Goal: Task Accomplishment & Management: Complete application form

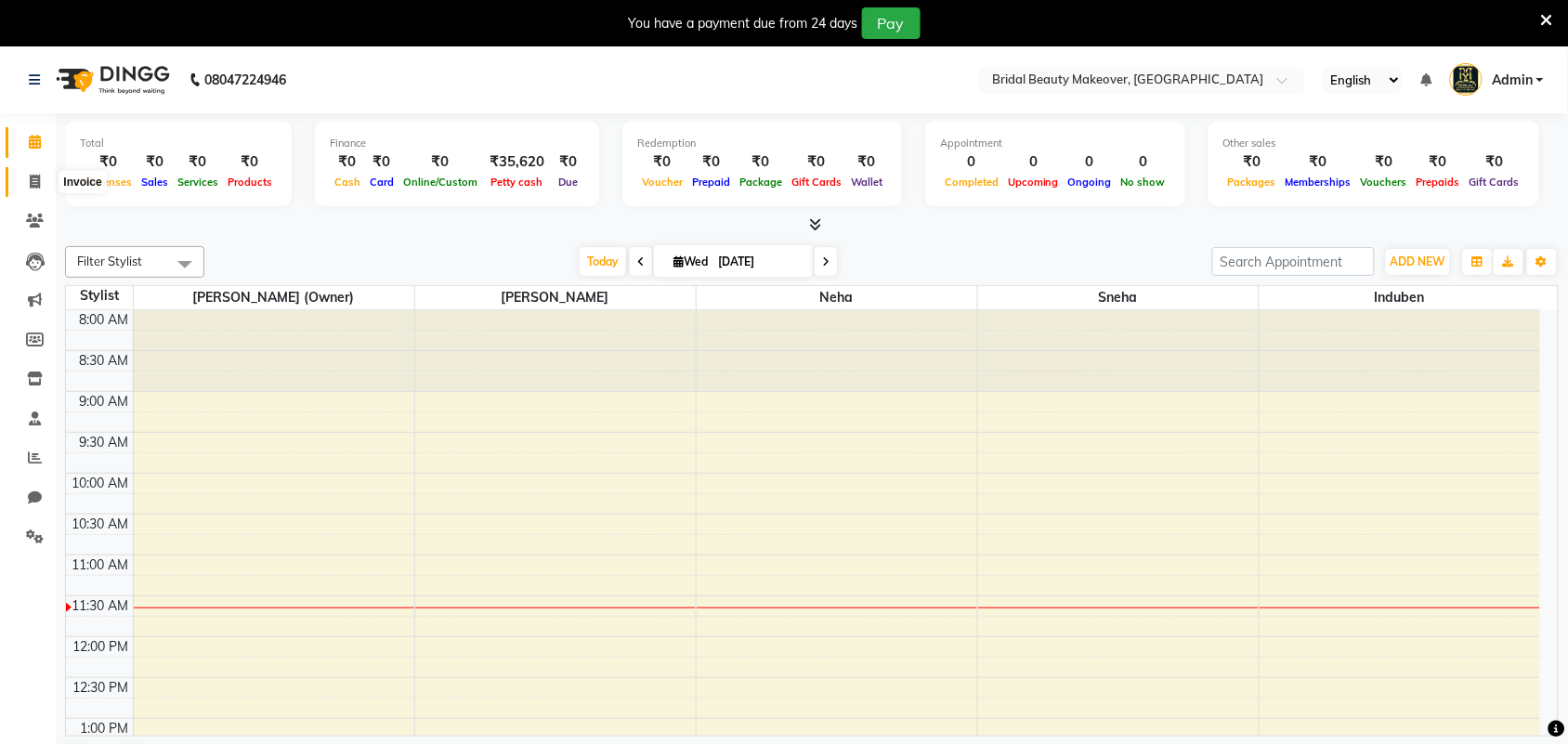
click at [28, 177] on span at bounding box center [35, 182] width 33 height 22
select select "service"
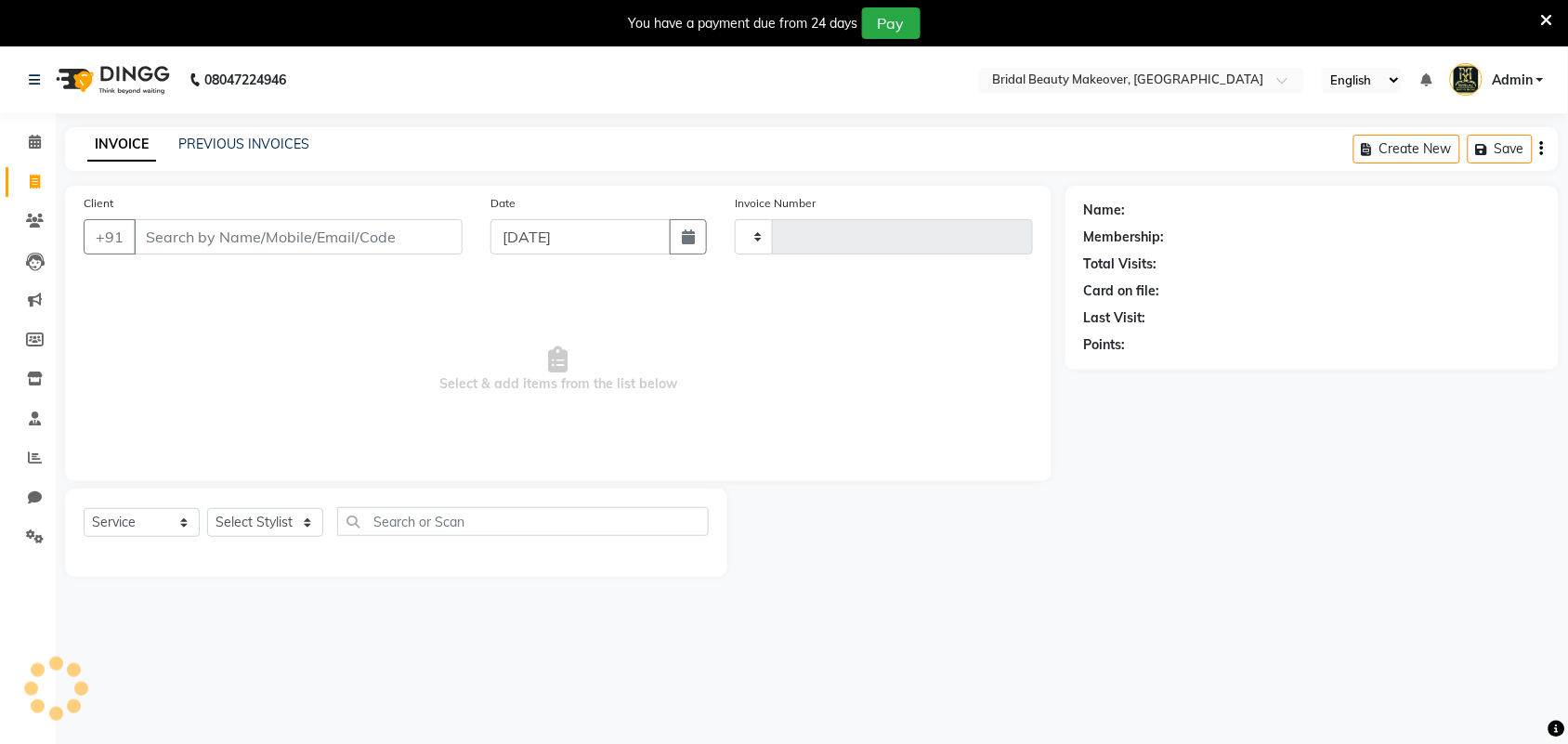
type input "0241"
select select "8610"
click at [295, 121] on div "08047224946 Select Location × Bridal Beauty Makeover, Moraiya English ENGLISH E…" at bounding box center [784, 418] width 1568 height 744
click at [294, 149] on link "PREVIOUS INVOICES" at bounding box center [244, 144] width 131 height 17
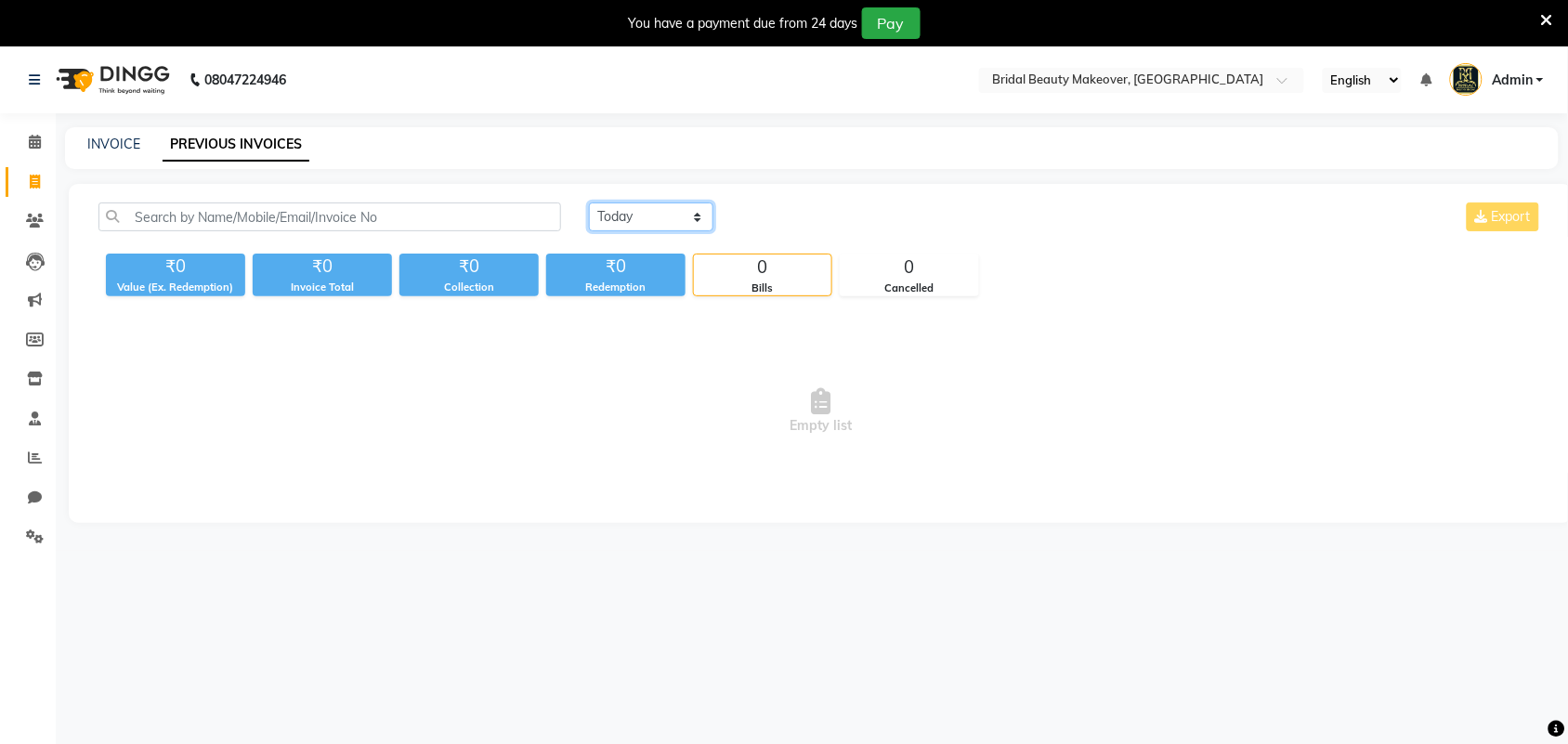
click at [706, 216] on select "[DATE] [DATE] Custom Range" at bounding box center [651, 217] width 125 height 29
select select "[DATE]"
click at [589, 203] on select "[DATE] [DATE] Custom Range" at bounding box center [651, 217] width 125 height 29
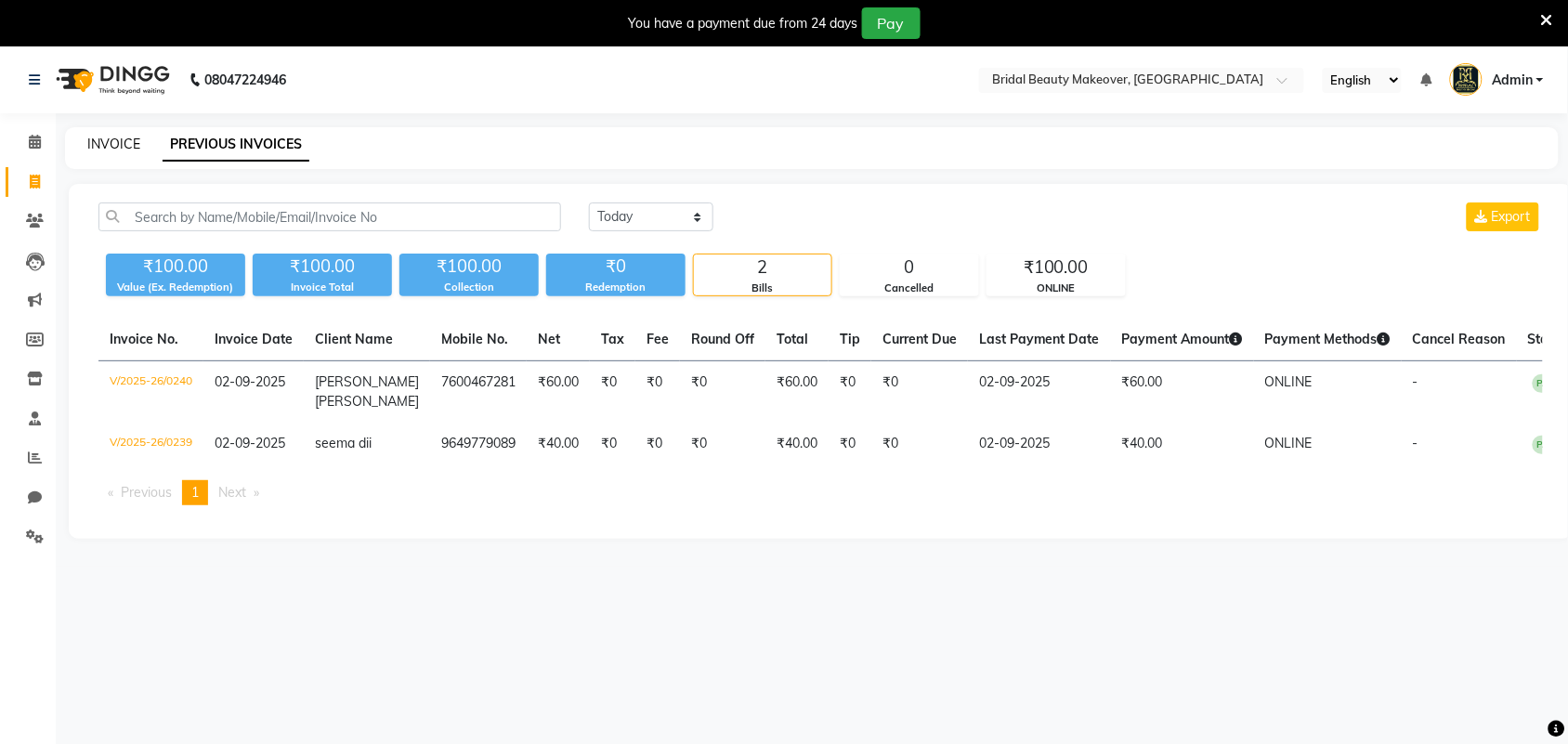
click at [119, 144] on link "INVOICE" at bounding box center [113, 144] width 53 height 17
select select "service"
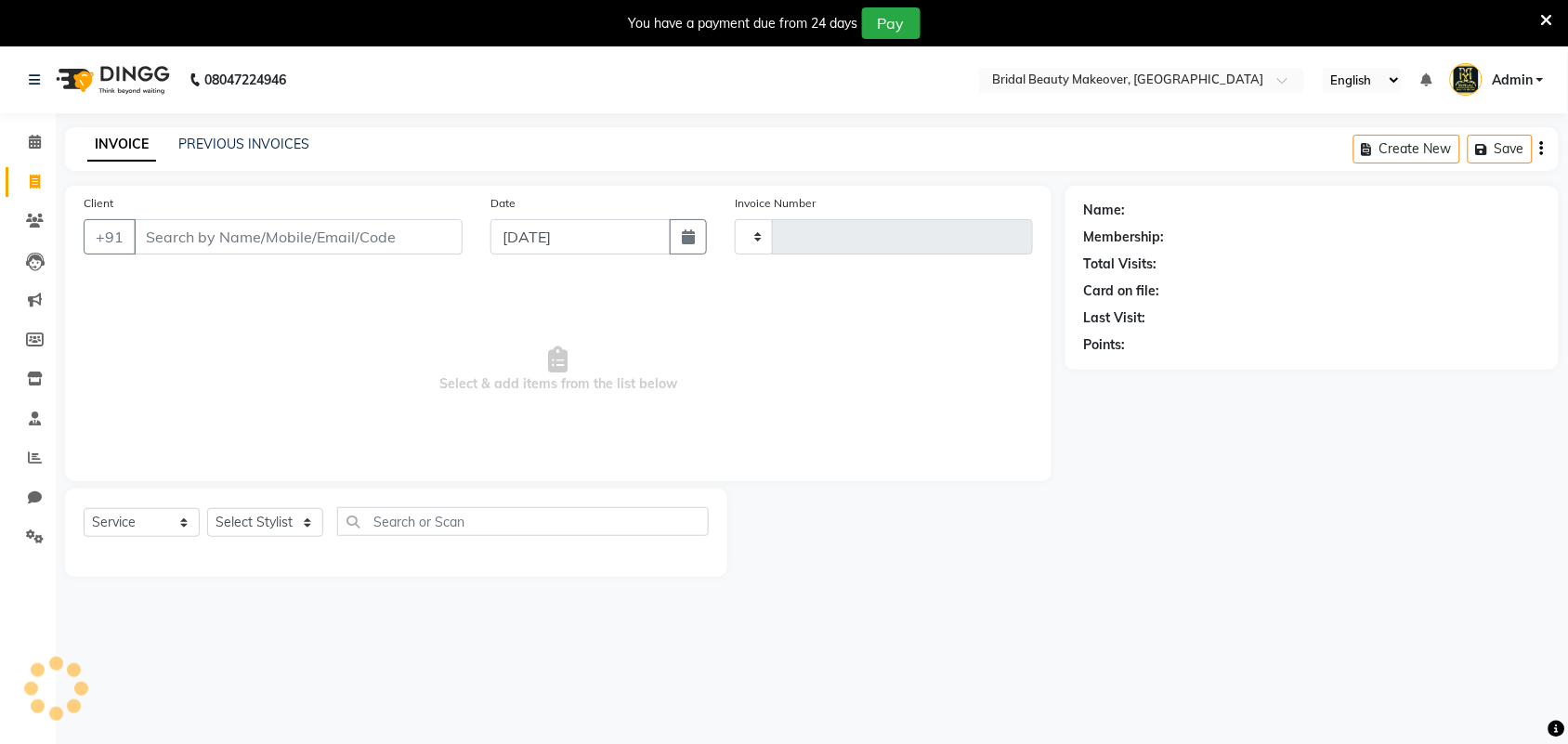
type input "0241"
select select "8610"
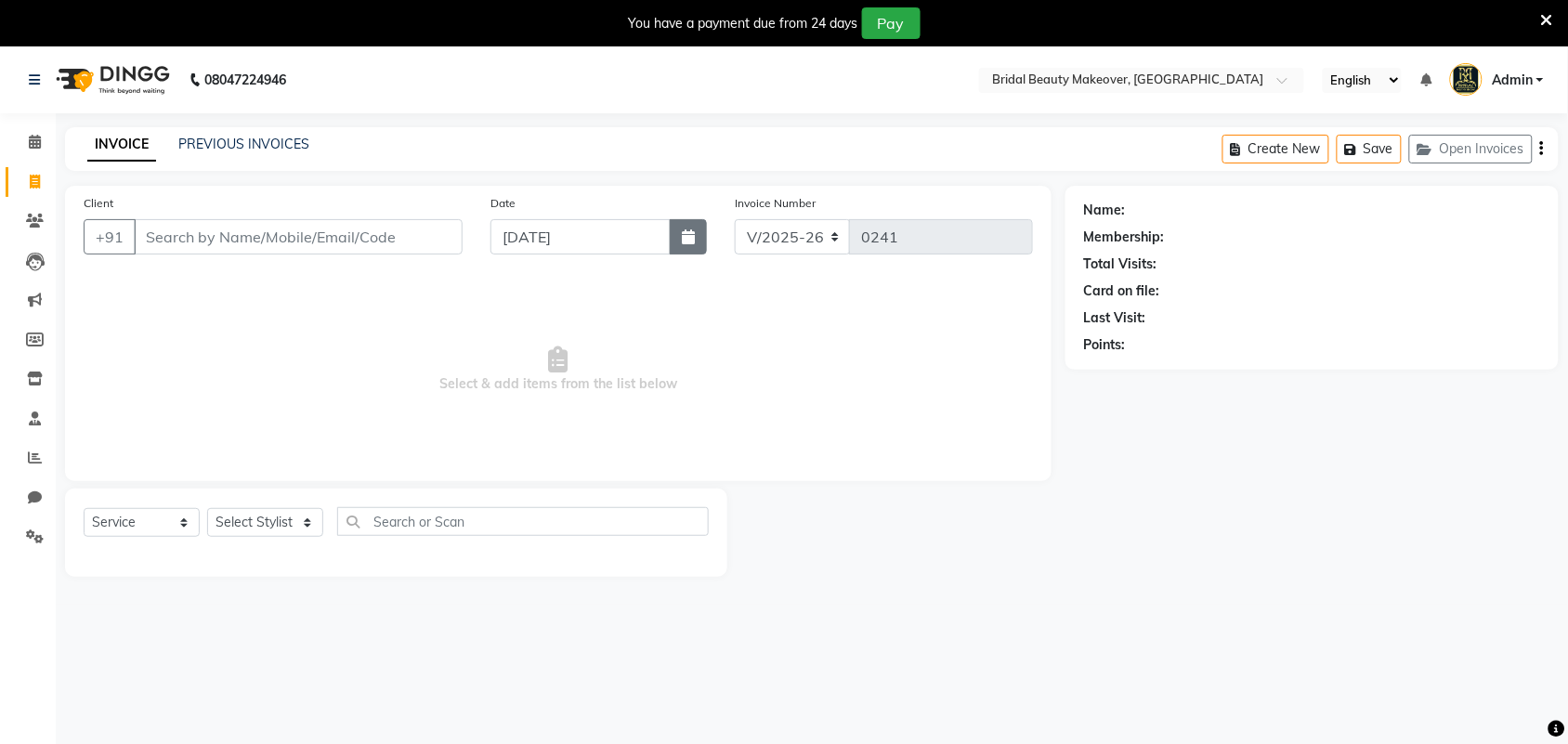
click at [670, 237] on button "button" at bounding box center [688, 237] width 38 height 36
select select "9"
select select "2025"
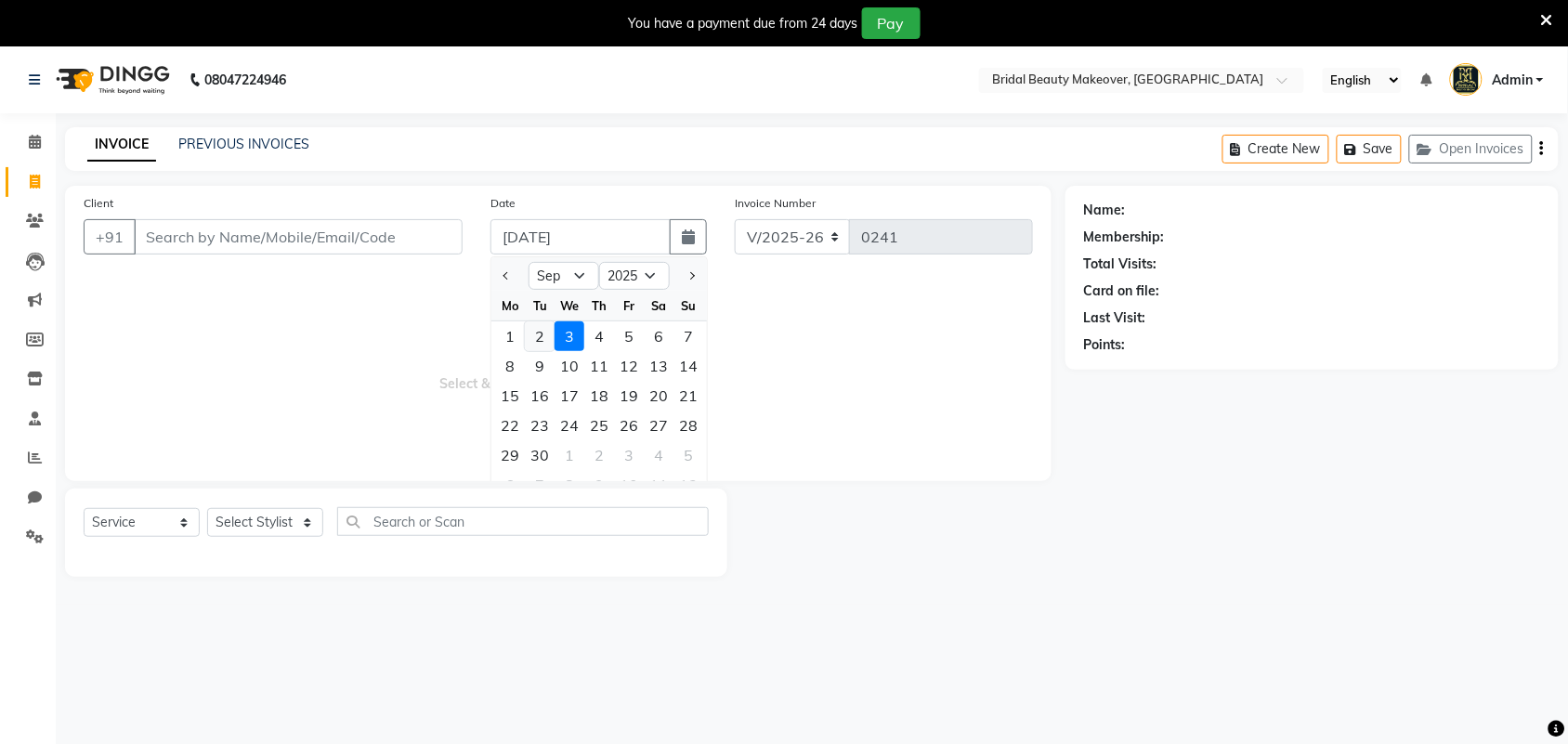
click at [539, 340] on div "2" at bounding box center [540, 337] width 30 height 30
type input "02-09-2025"
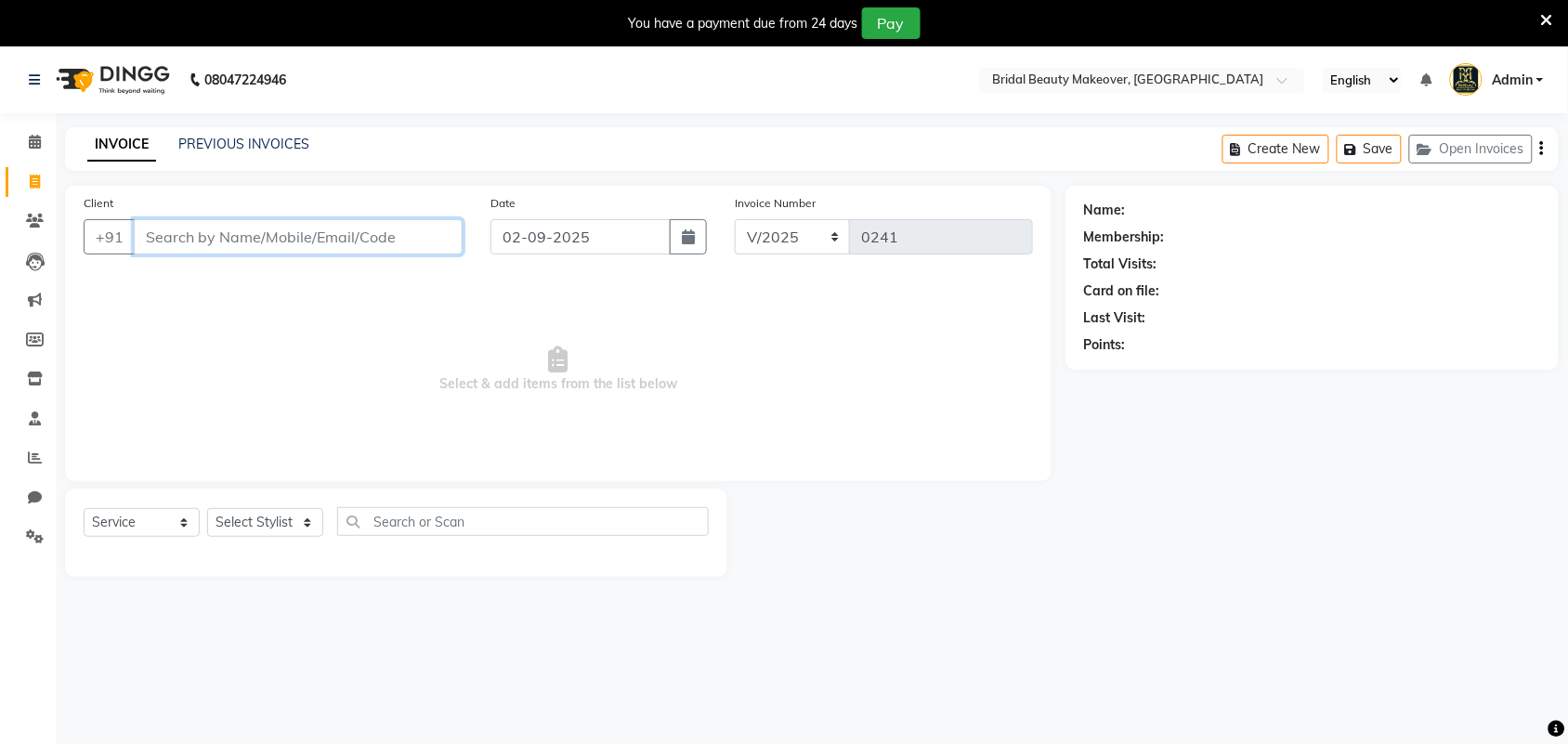
click at [338, 231] on input "Client" at bounding box center [298, 237] width 329 height 36
type input "9"
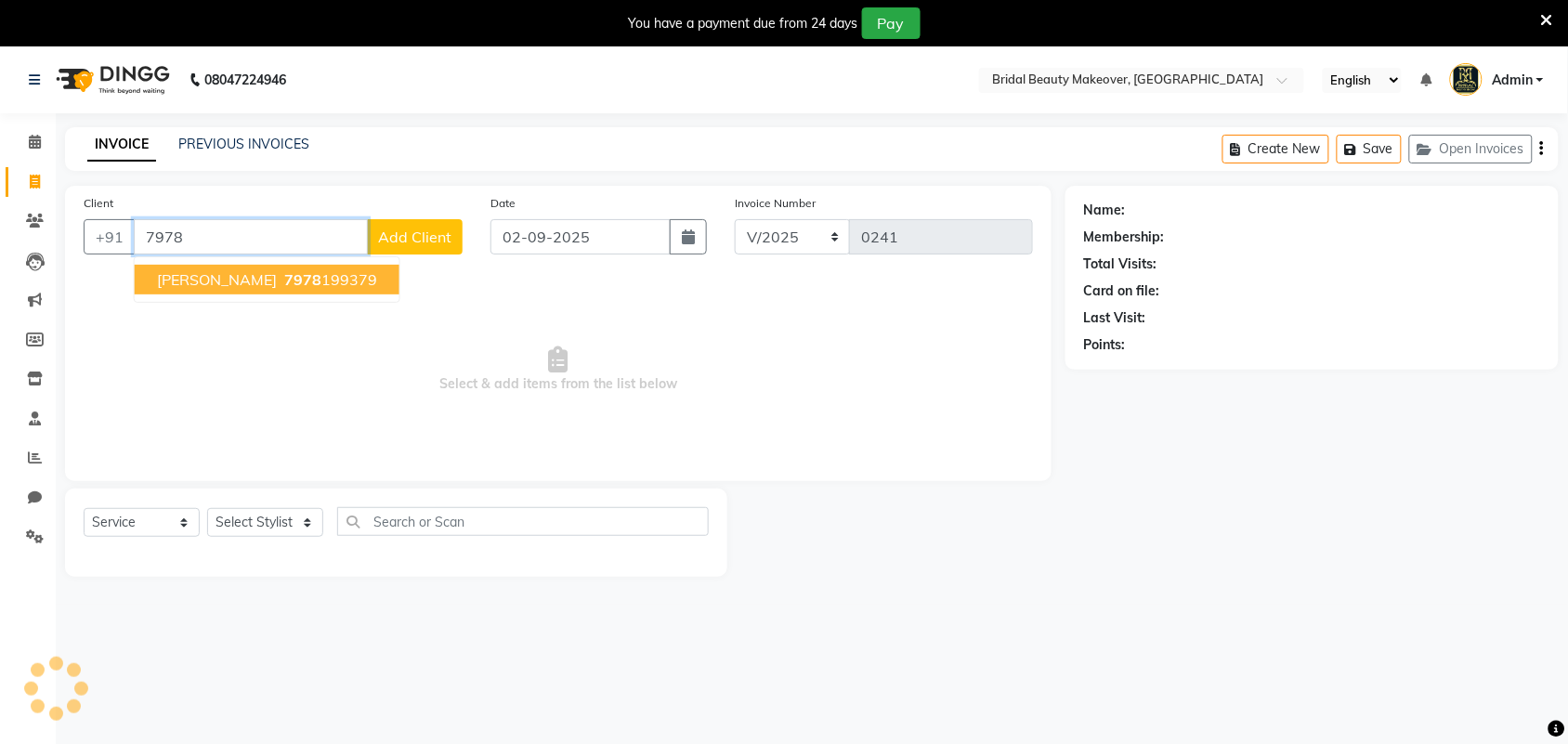
click at [323, 272] on ngb-highlight "7978 199379" at bounding box center [328, 280] width 97 height 19
type input "7978199379"
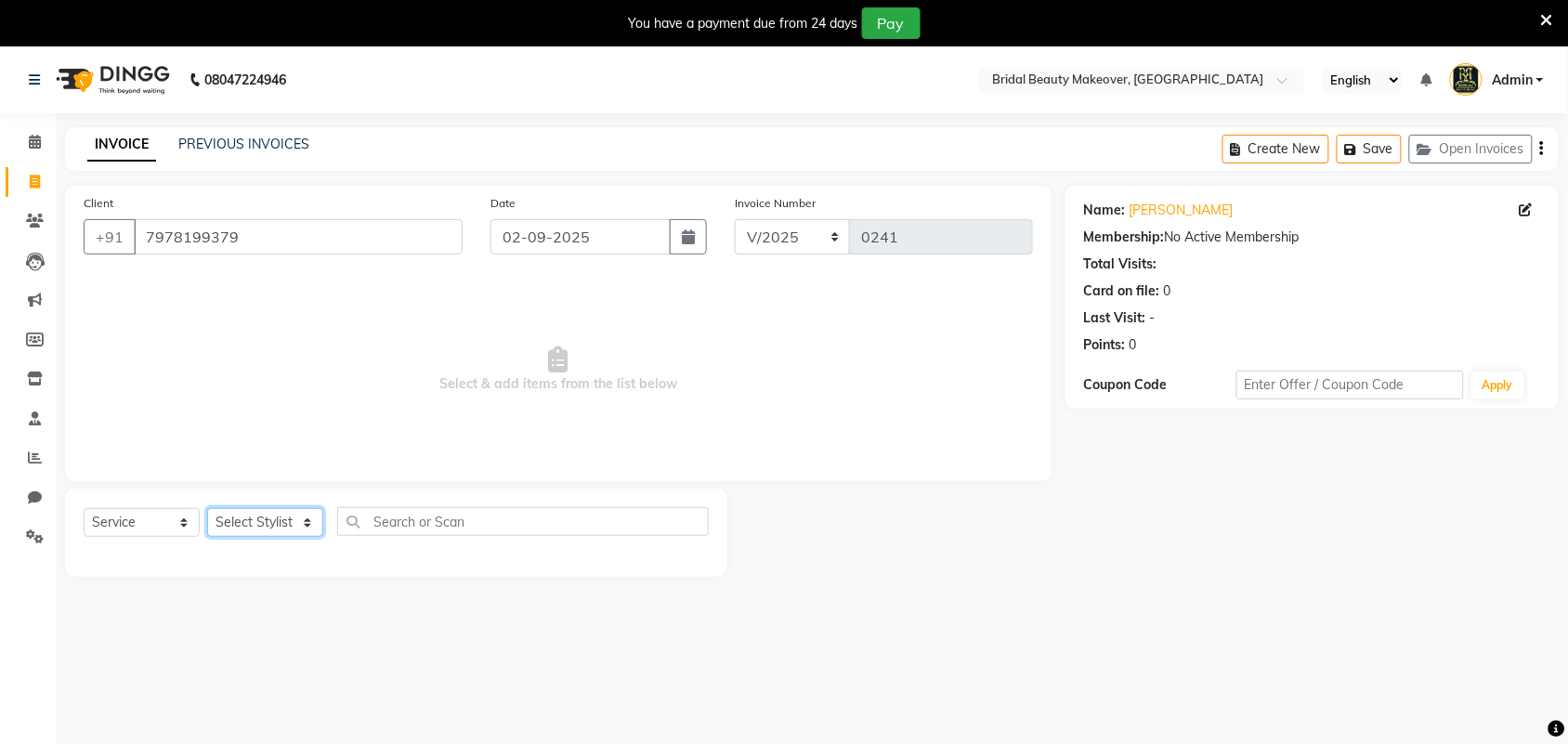
click at [295, 526] on select "Select Stylist Induben [PERSON_NAME] Neha [PERSON_NAME] [PERSON_NAME] (owner)" at bounding box center [265, 523] width 116 height 29
select select "86188"
click at [207, 509] on select "Select Stylist Induben [PERSON_NAME] Neha [PERSON_NAME] [PERSON_NAME] (owner)" at bounding box center [265, 523] width 116 height 29
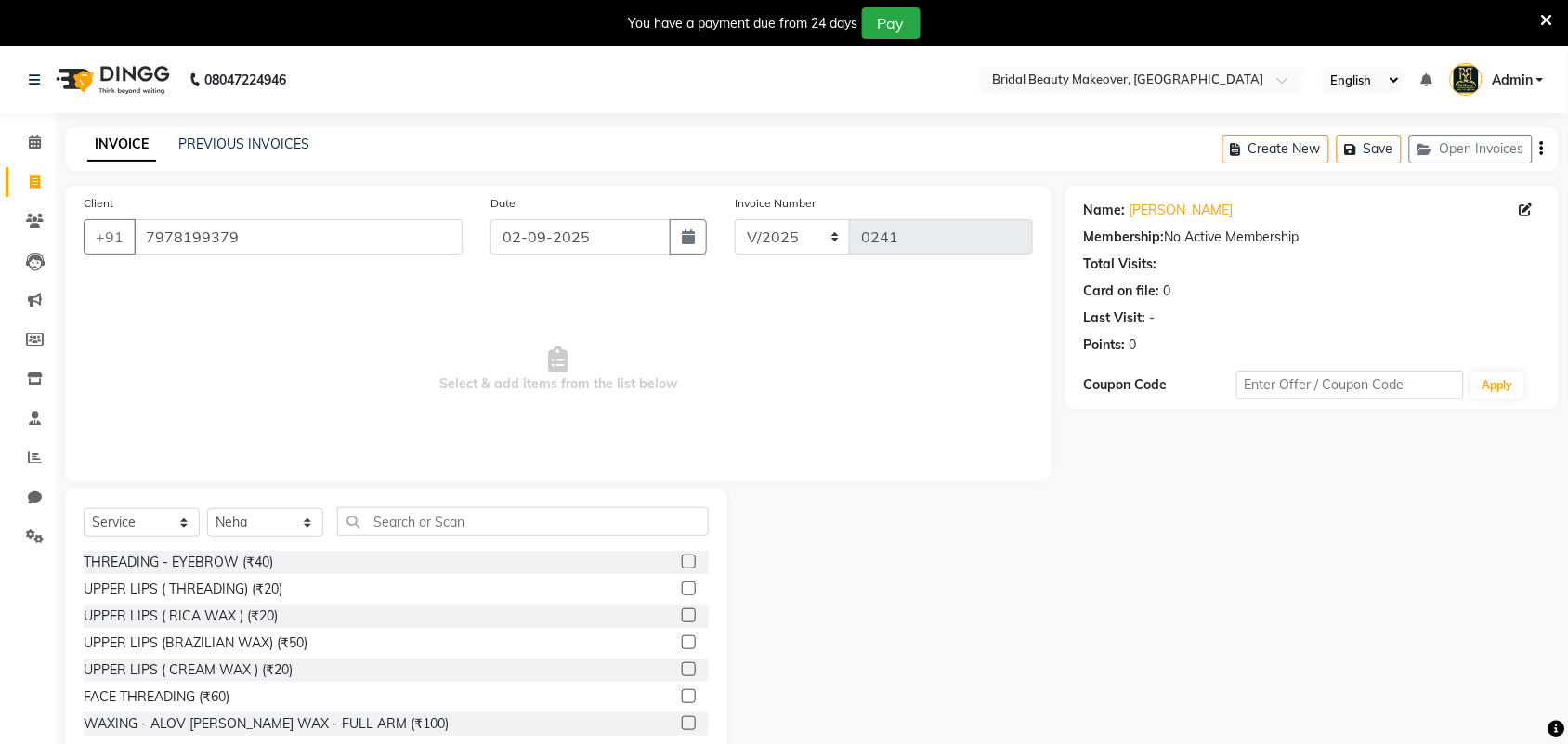
click at [682, 559] on label at bounding box center [688, 561] width 14 height 14
click at [682, 559] on input "checkbox" at bounding box center [687, 562] width 12 height 12
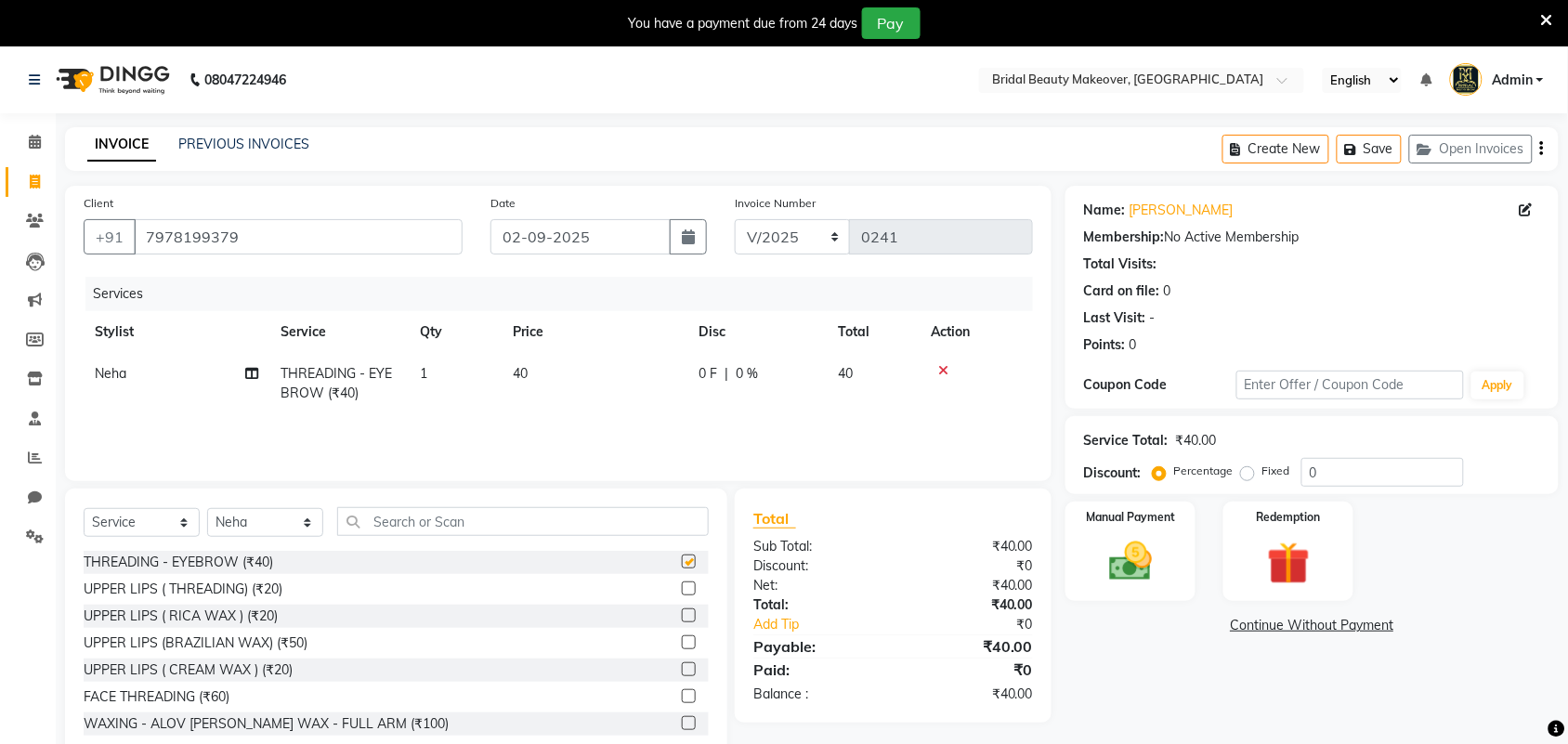
checkbox input "false"
click at [682, 597] on div at bounding box center [687, 591] width 12 height 20
click at [682, 588] on label at bounding box center [688, 588] width 14 height 14
click at [682, 588] on input "checkbox" at bounding box center [687, 589] width 12 height 12
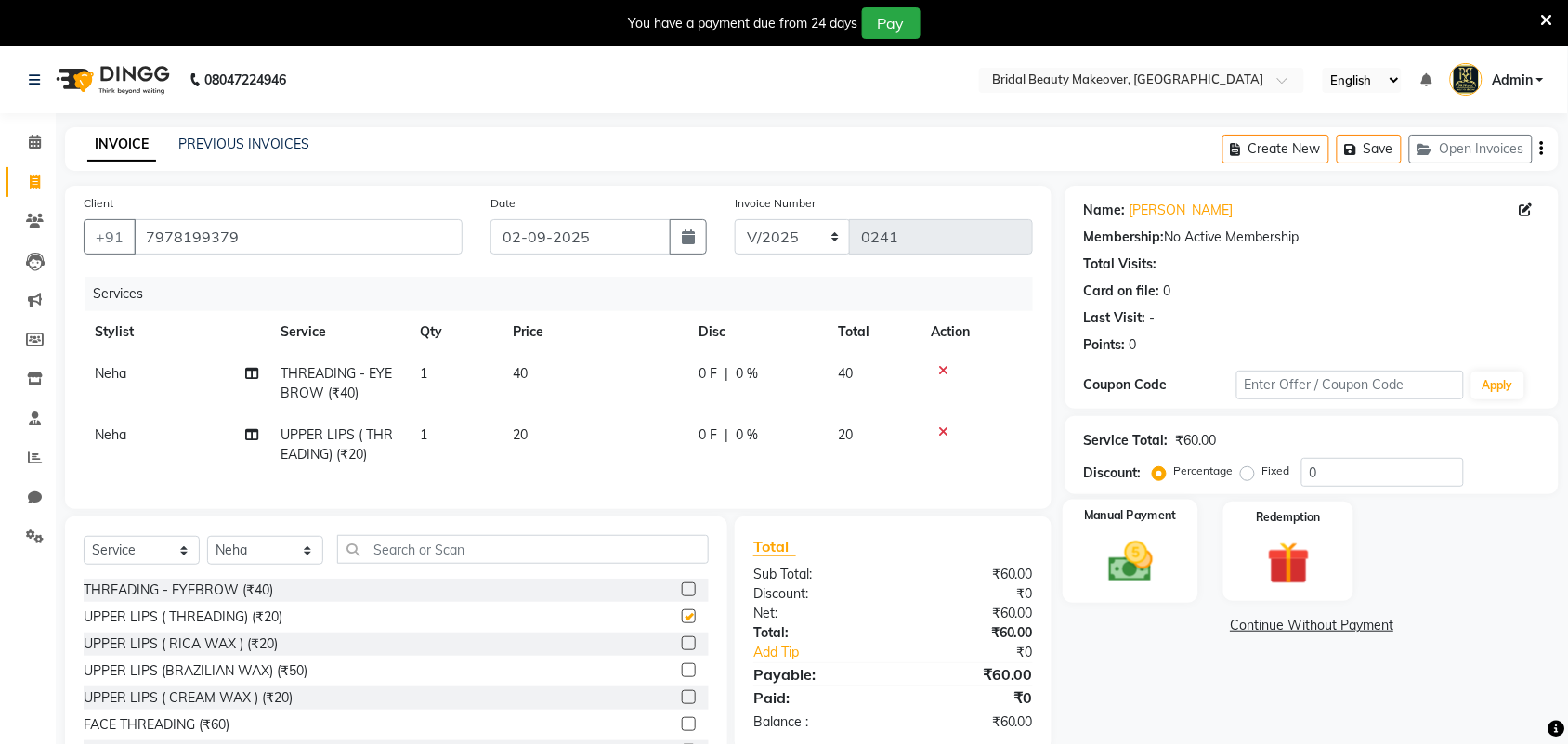
checkbox input "false"
click at [1129, 557] on img at bounding box center [1130, 561] width 72 height 51
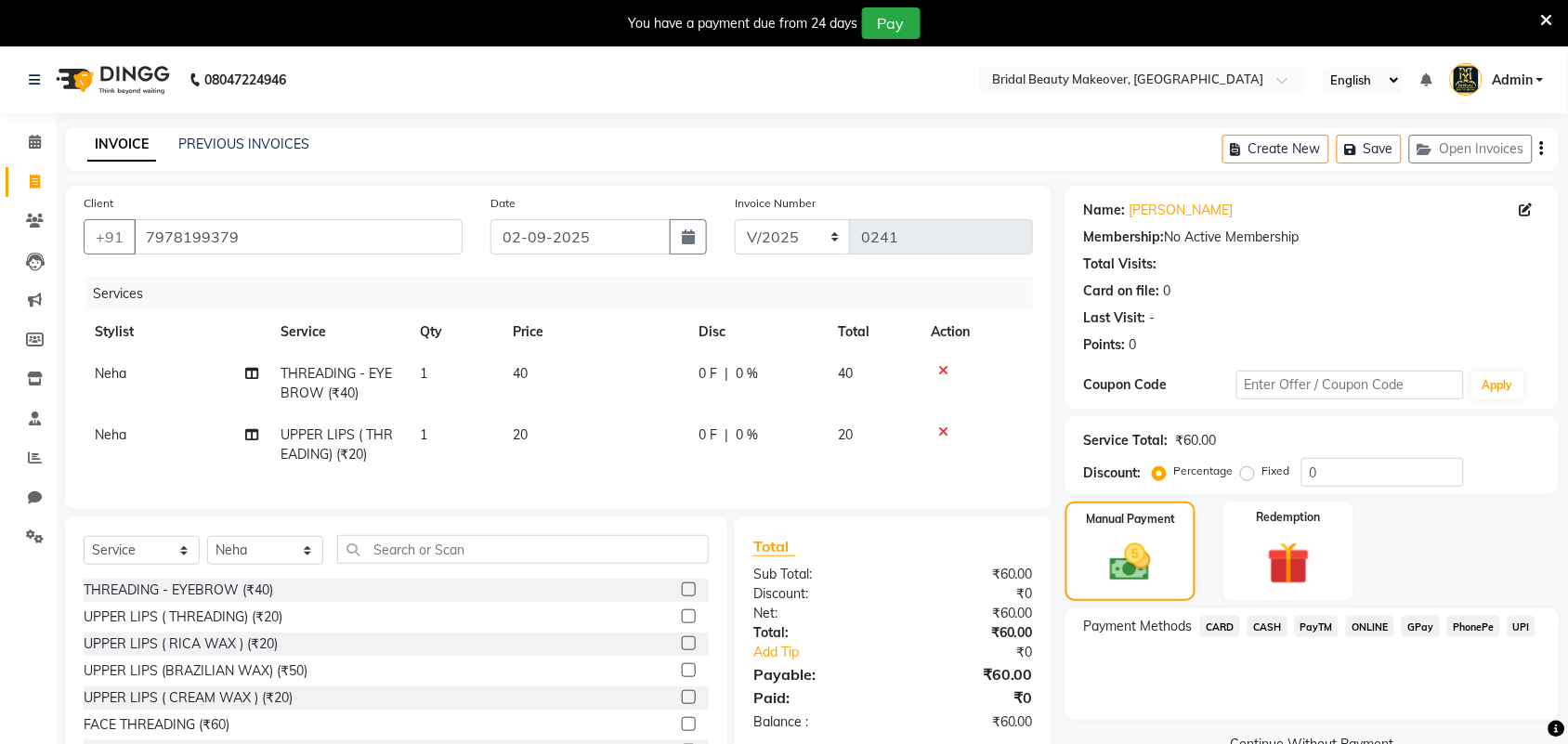
click at [1268, 633] on span "CASH" at bounding box center [1267, 627] width 40 height 22
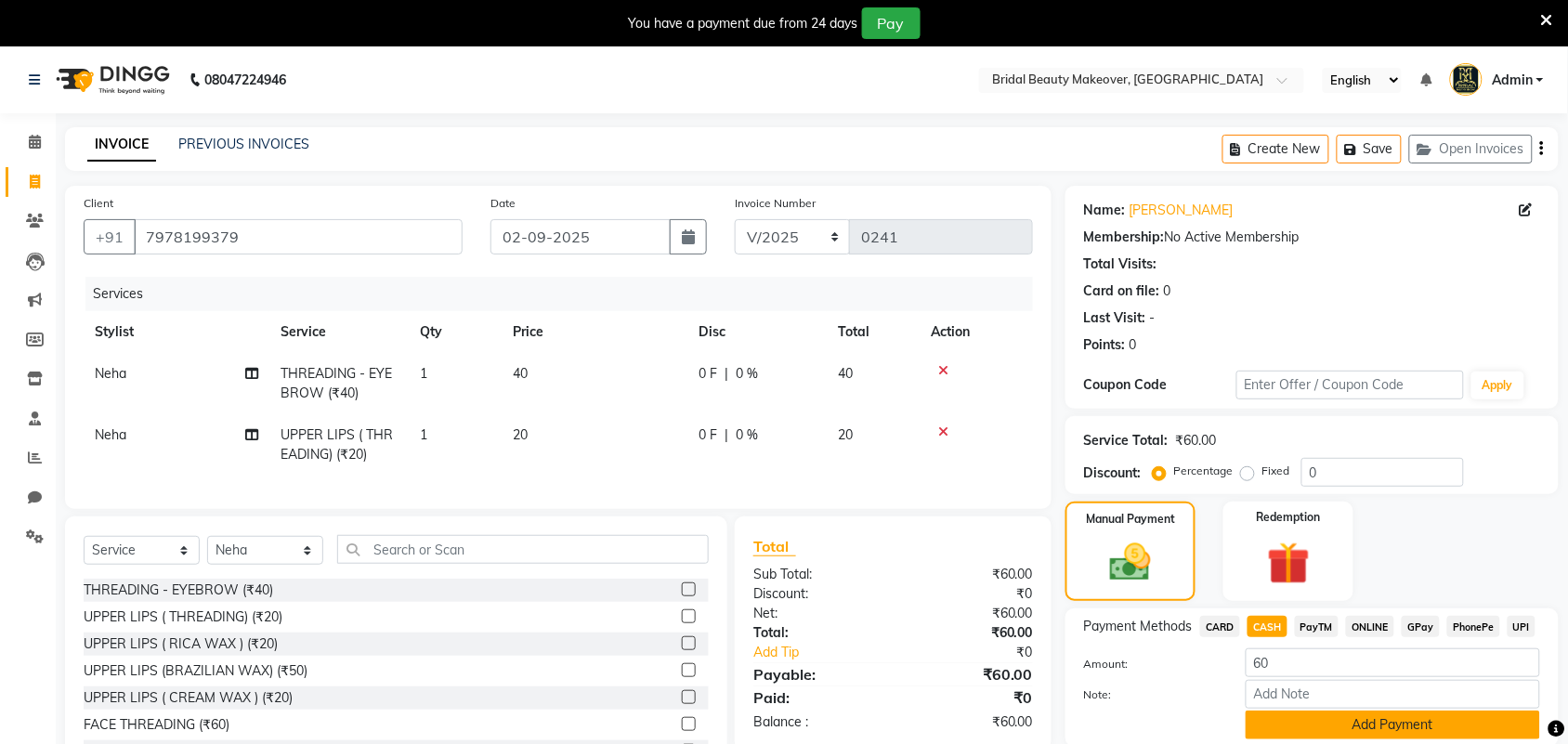
click at [1307, 728] on button "Add Payment" at bounding box center [1393, 725] width 294 height 29
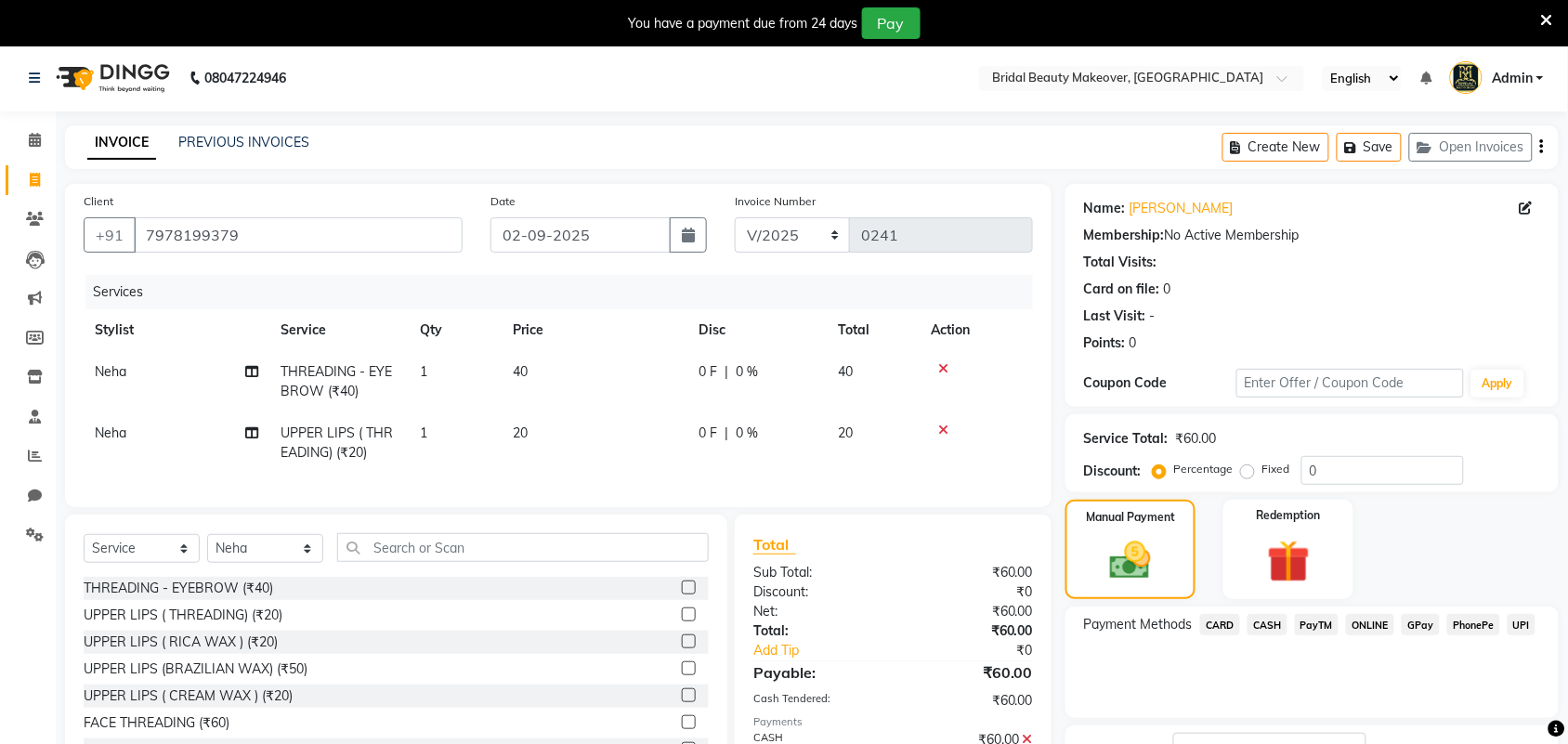
scroll to position [146, 0]
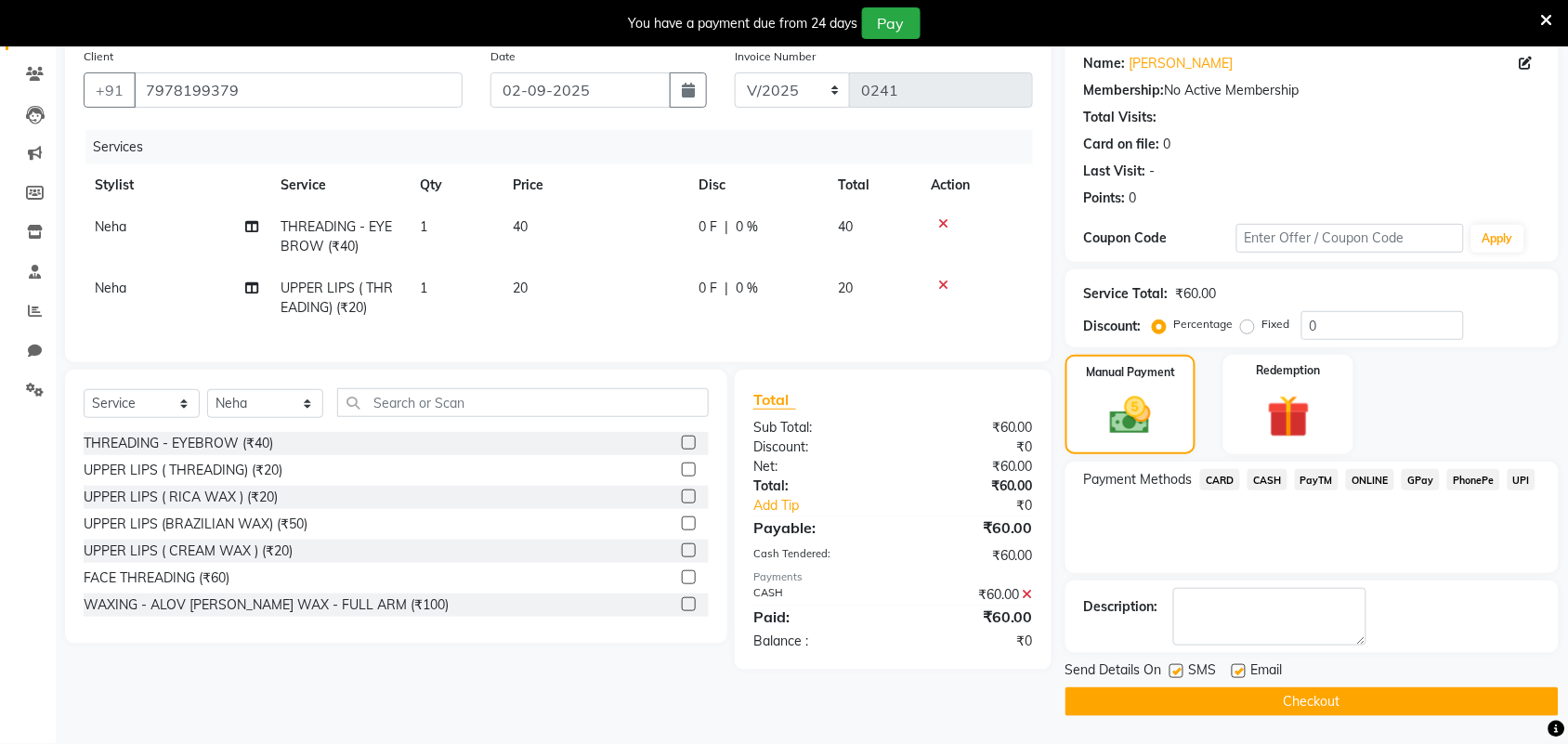
click at [1245, 674] on div "Email" at bounding box center [1264, 672] width 66 height 23
click at [1242, 671] on label at bounding box center [1238, 671] width 14 height 14
click at [1242, 671] on input "checkbox" at bounding box center [1237, 672] width 12 height 12
checkbox input "false"
click at [1245, 700] on button "Checkout" at bounding box center [1312, 702] width 493 height 29
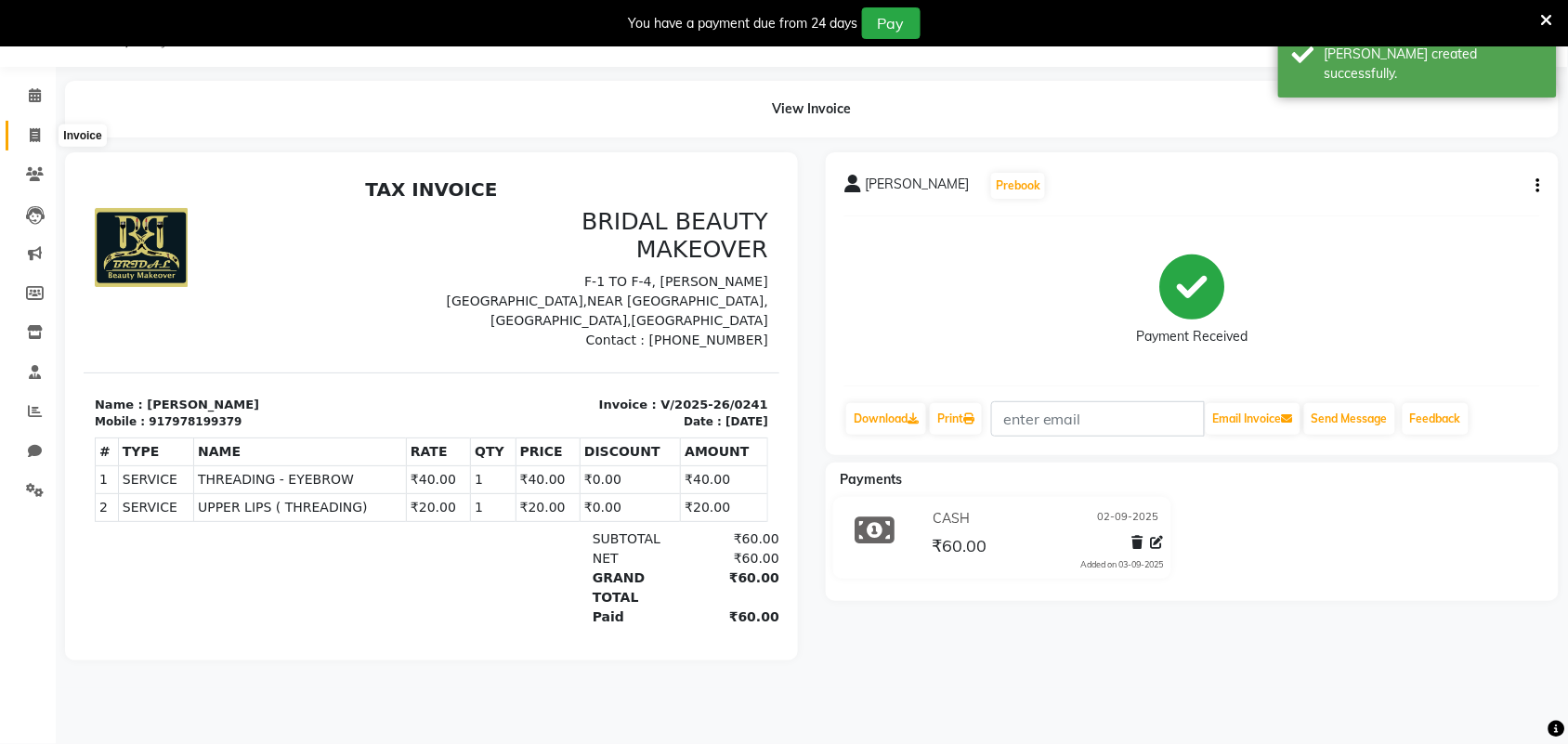
click at [38, 144] on span at bounding box center [35, 136] width 33 height 22
select select "8610"
select select "service"
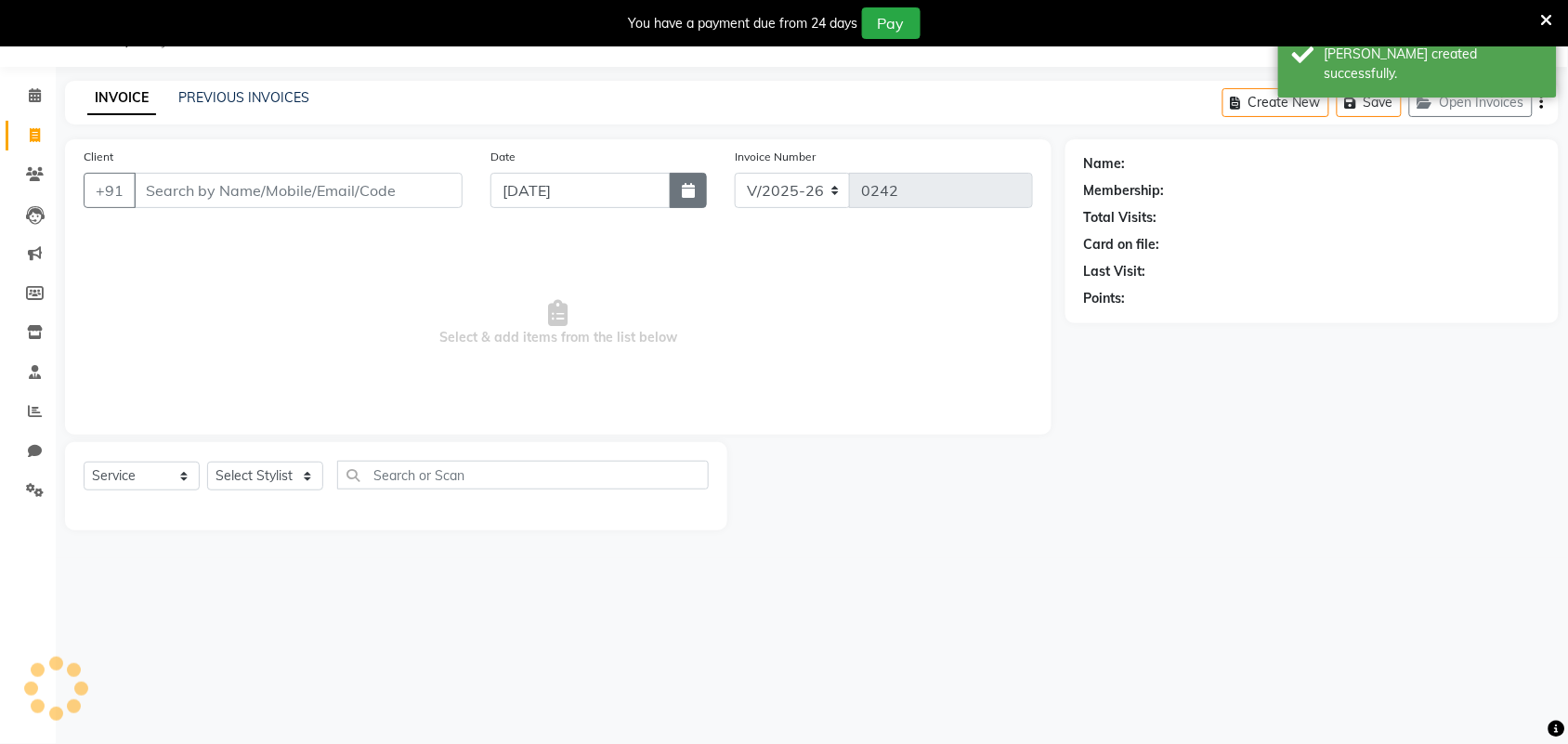
click at [678, 191] on button "button" at bounding box center [688, 190] width 38 height 36
select select "9"
select select "2025"
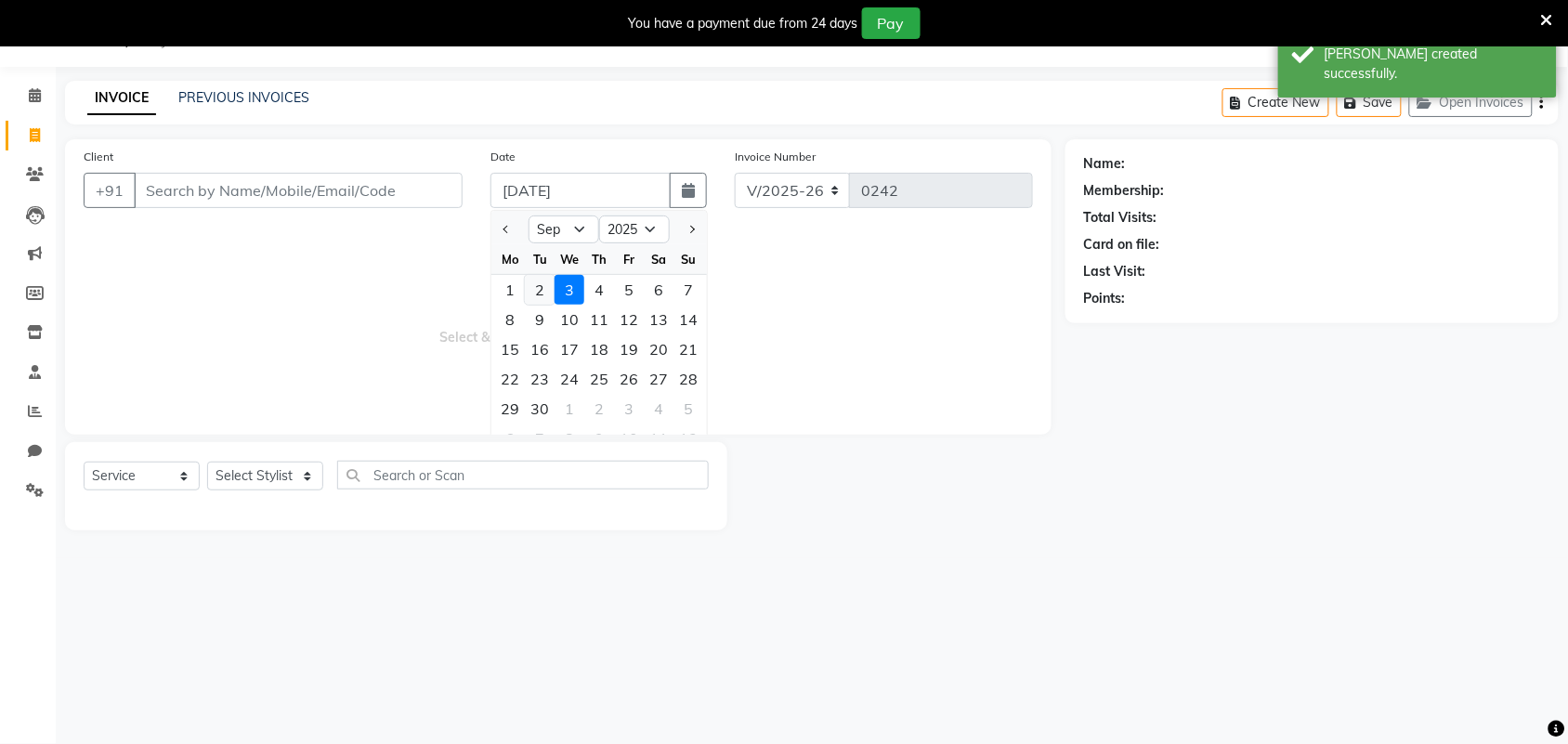
click at [546, 285] on div "2" at bounding box center [540, 290] width 30 height 30
type input "02-09-2025"
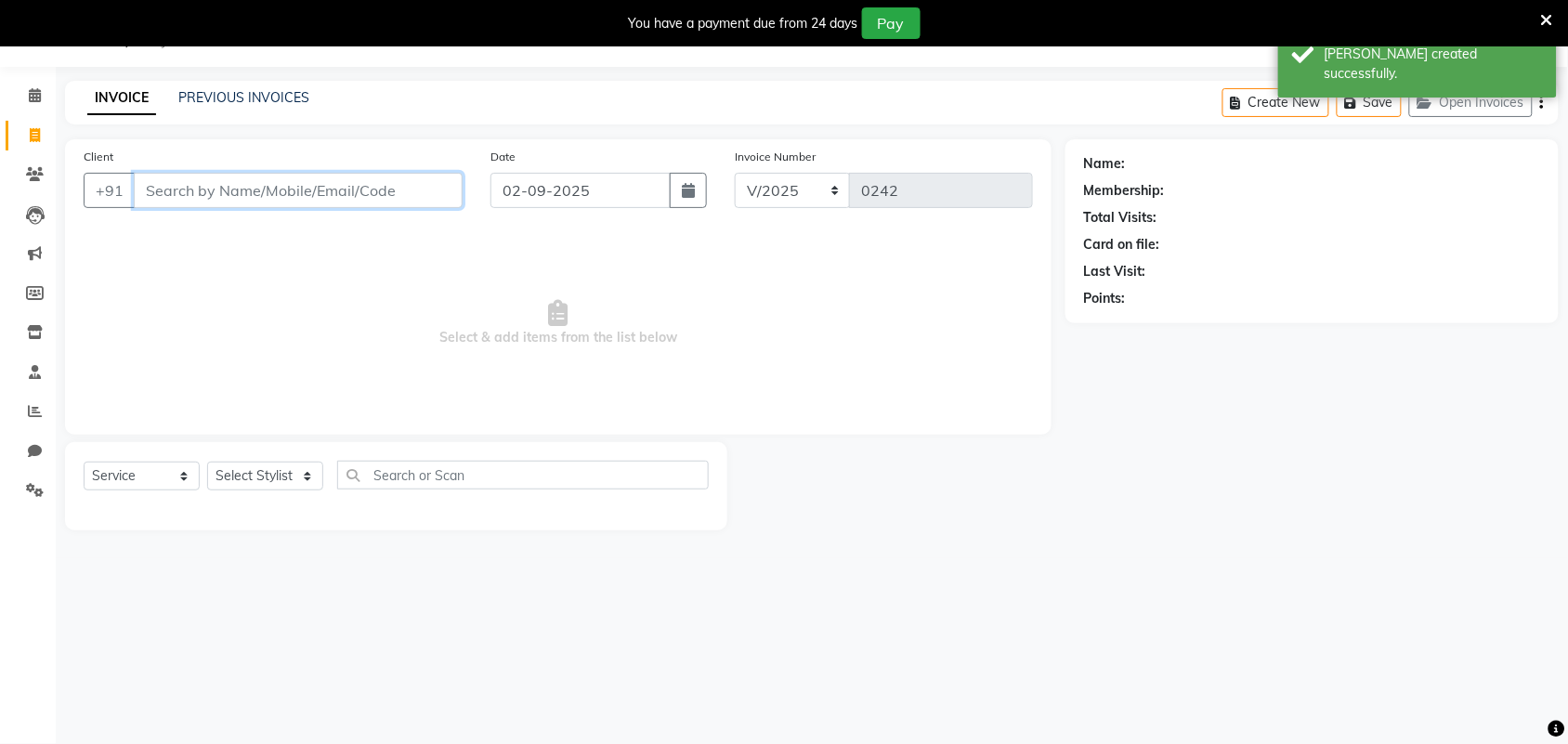
click at [406, 179] on input "Client" at bounding box center [298, 190] width 329 height 36
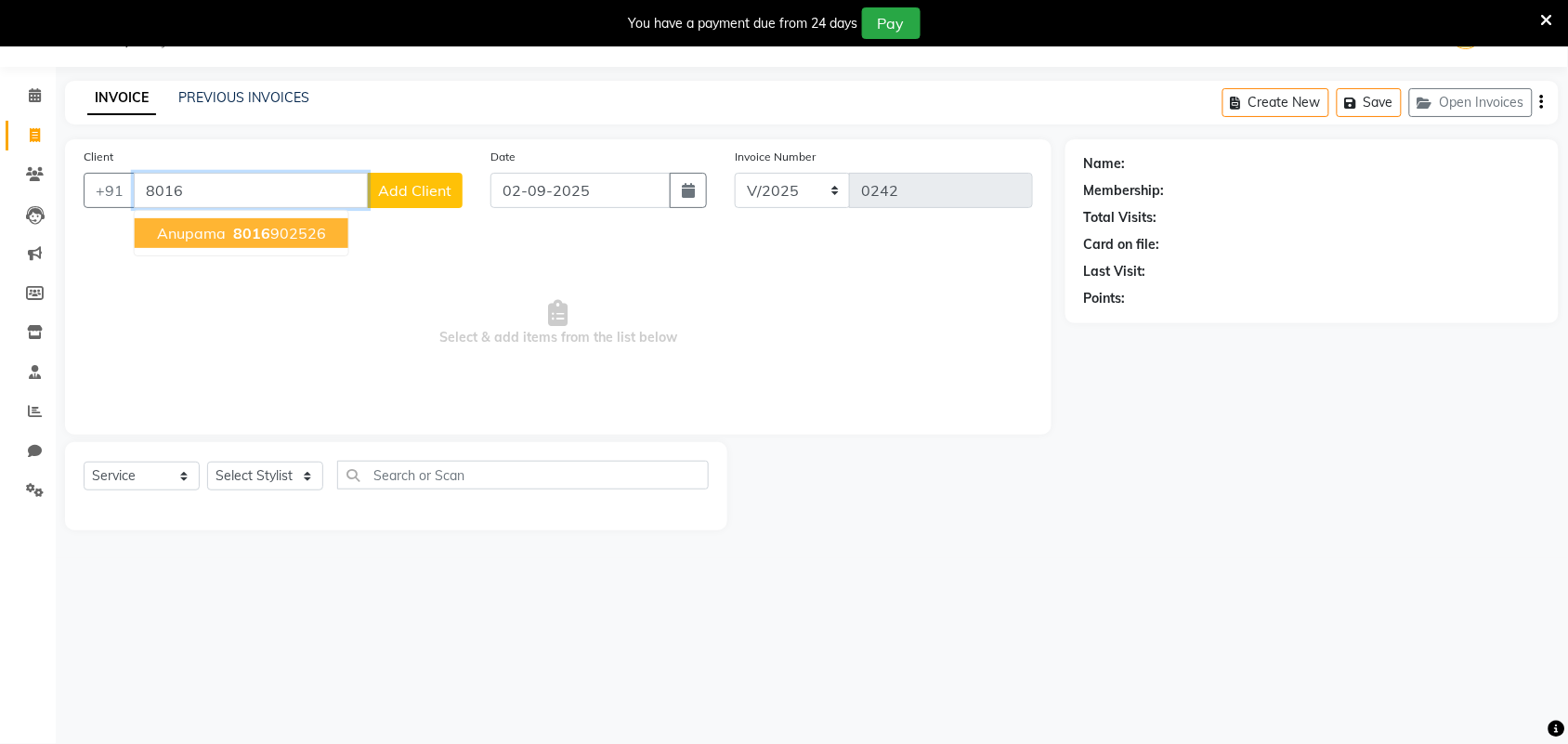
click at [286, 243] on button "Anupama 8016 902526" at bounding box center [242, 234] width 214 height 30
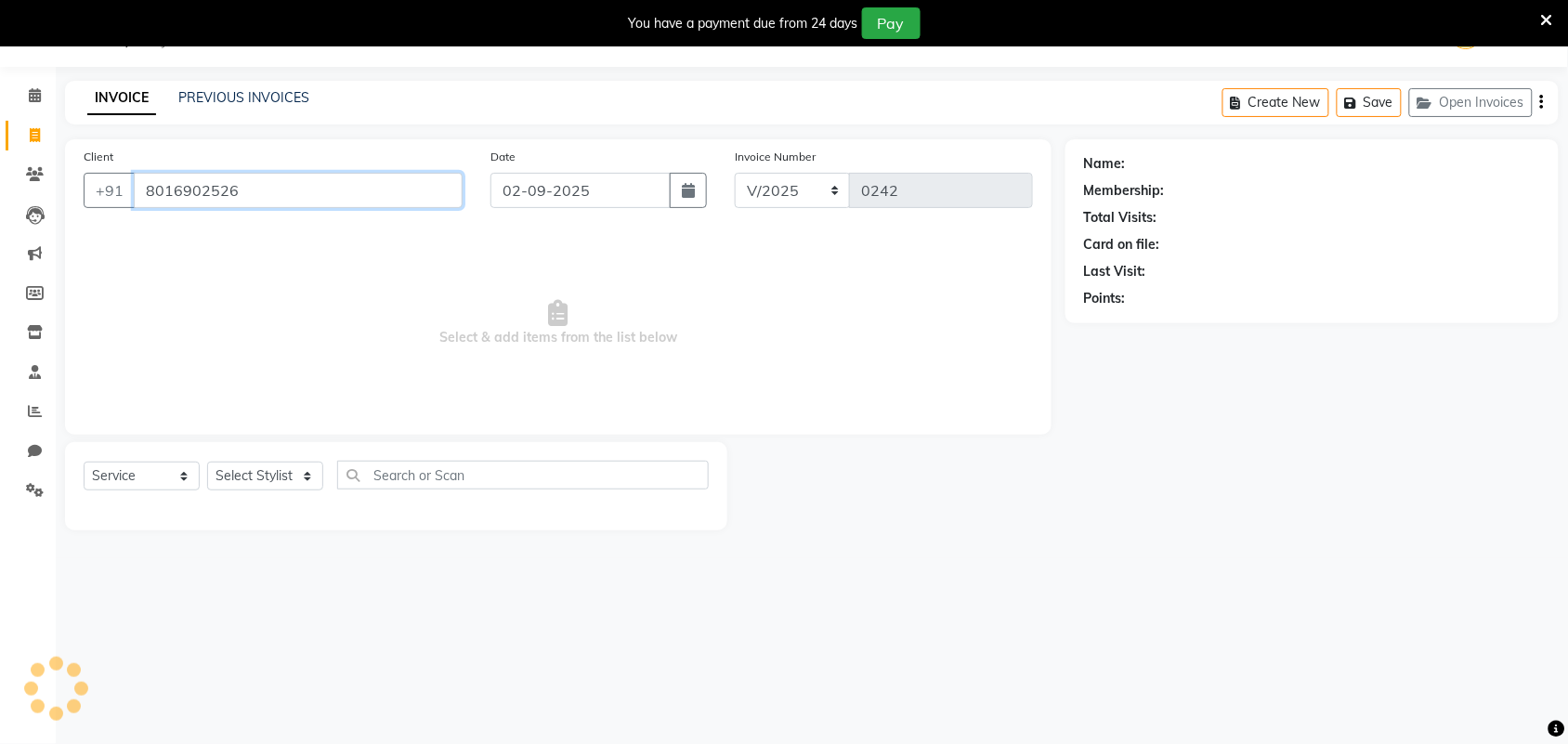
type input "8016902526"
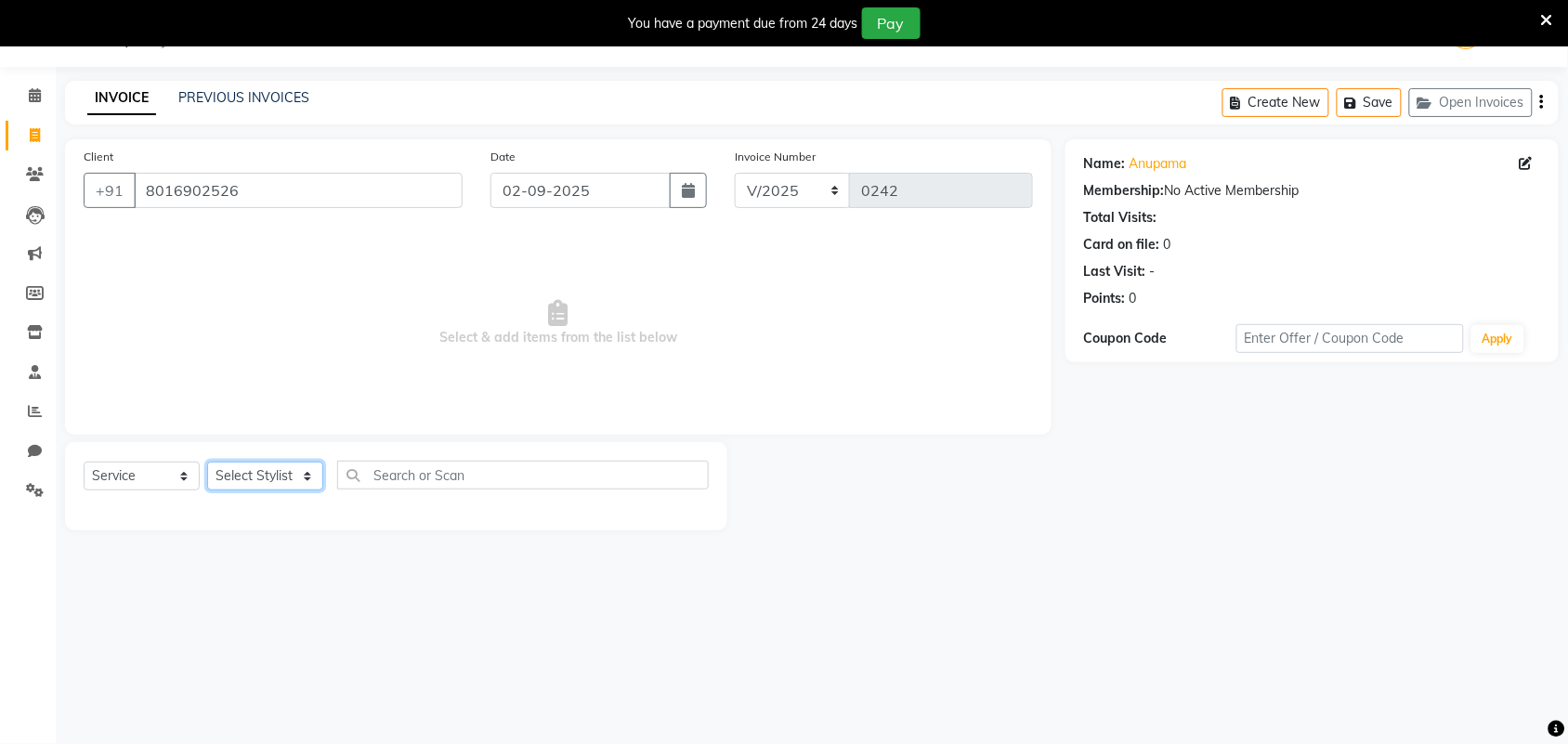
click at [293, 474] on select "Select Stylist Induben [PERSON_NAME] Neha [PERSON_NAME] [PERSON_NAME] (owner)" at bounding box center [265, 476] width 116 height 29
select select "86187"
click at [207, 462] on select "Select Stylist Induben [PERSON_NAME] Neha [PERSON_NAME] [PERSON_NAME] (owner)" at bounding box center [265, 476] width 116 height 29
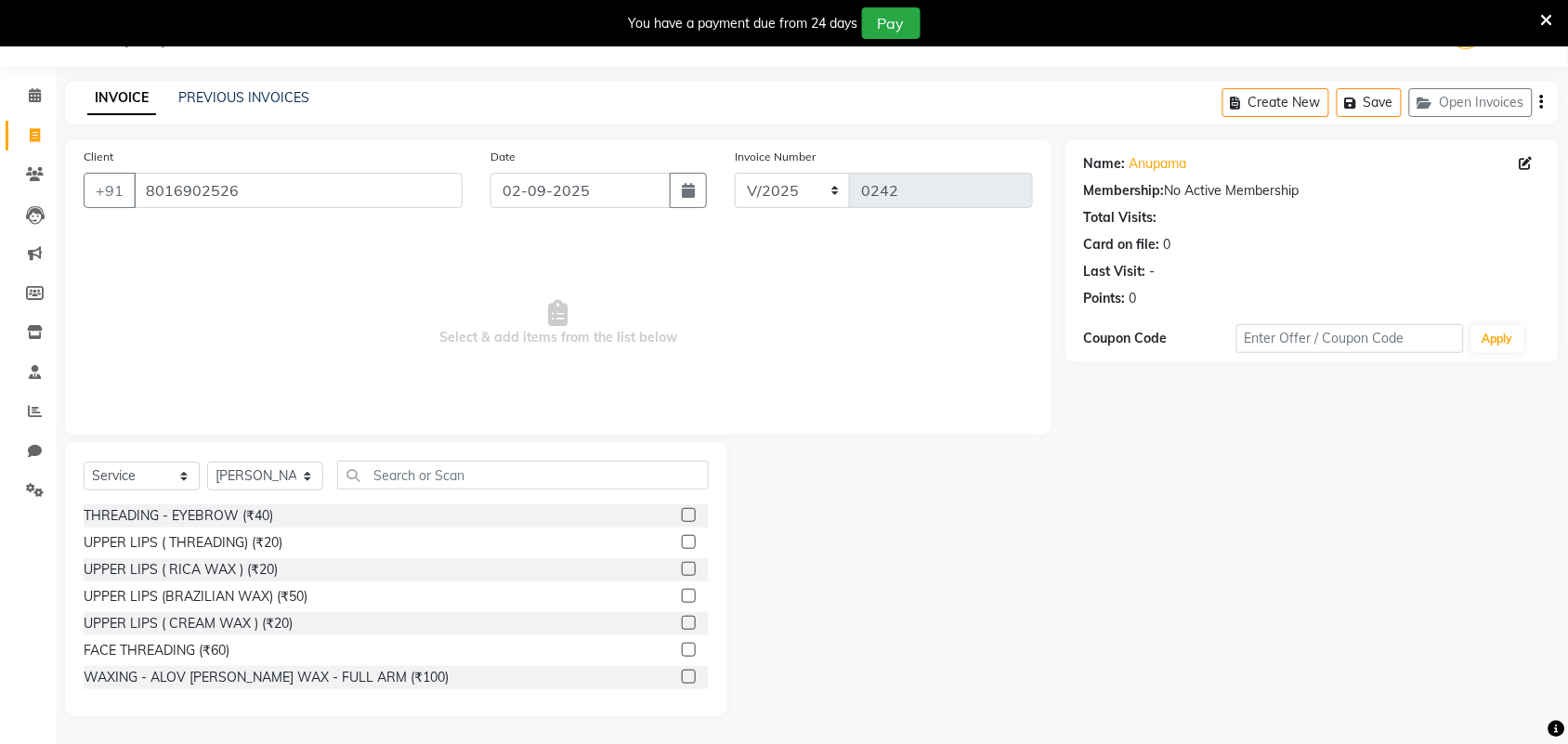
click at [682, 512] on div at bounding box center [695, 516] width 27 height 23
click at [682, 512] on label at bounding box center [688, 515] width 14 height 14
click at [682, 512] on input "checkbox" at bounding box center [687, 516] width 12 height 12
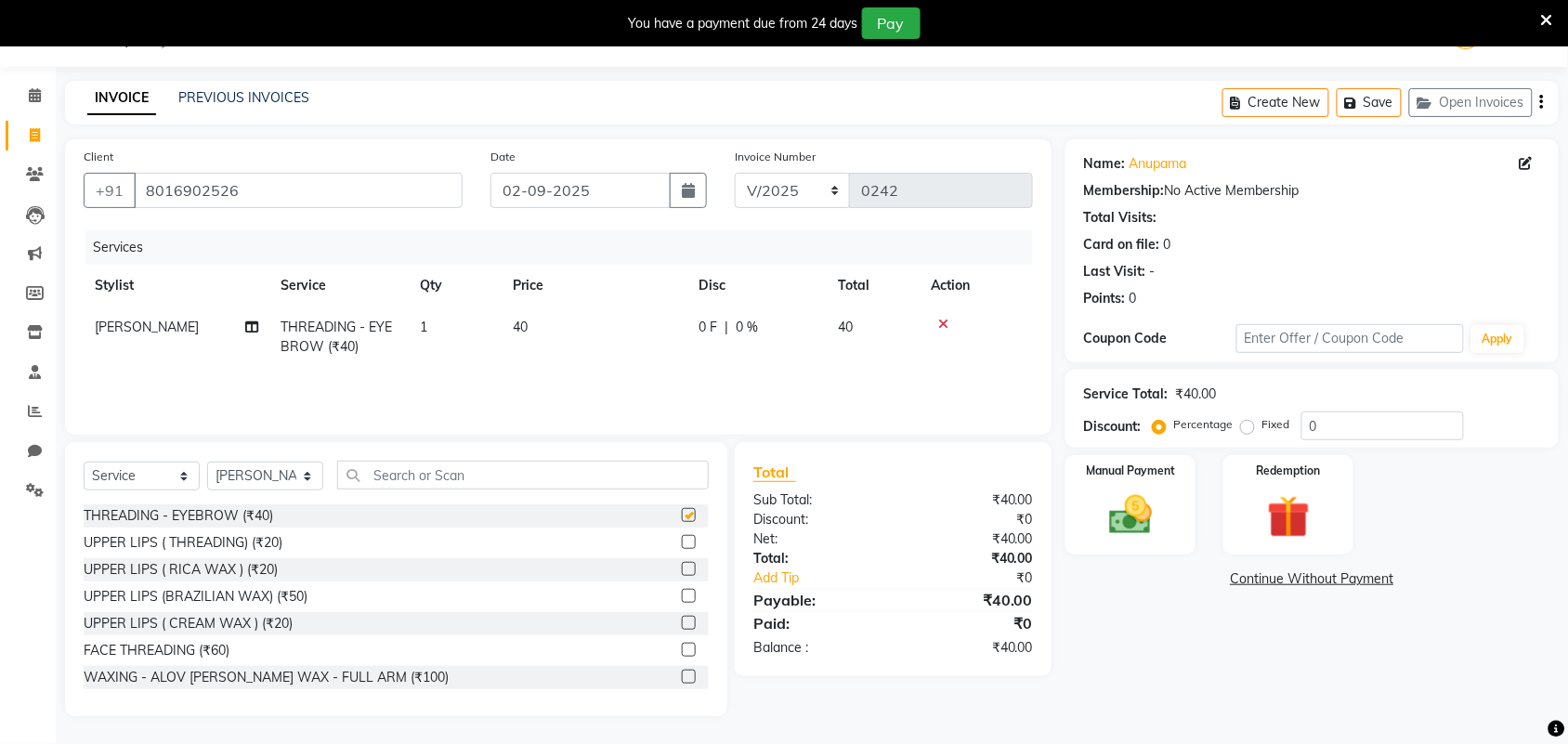
checkbox input "false"
click at [682, 539] on label at bounding box center [688, 542] width 14 height 14
click at [682, 539] on input "checkbox" at bounding box center [687, 542] width 12 height 12
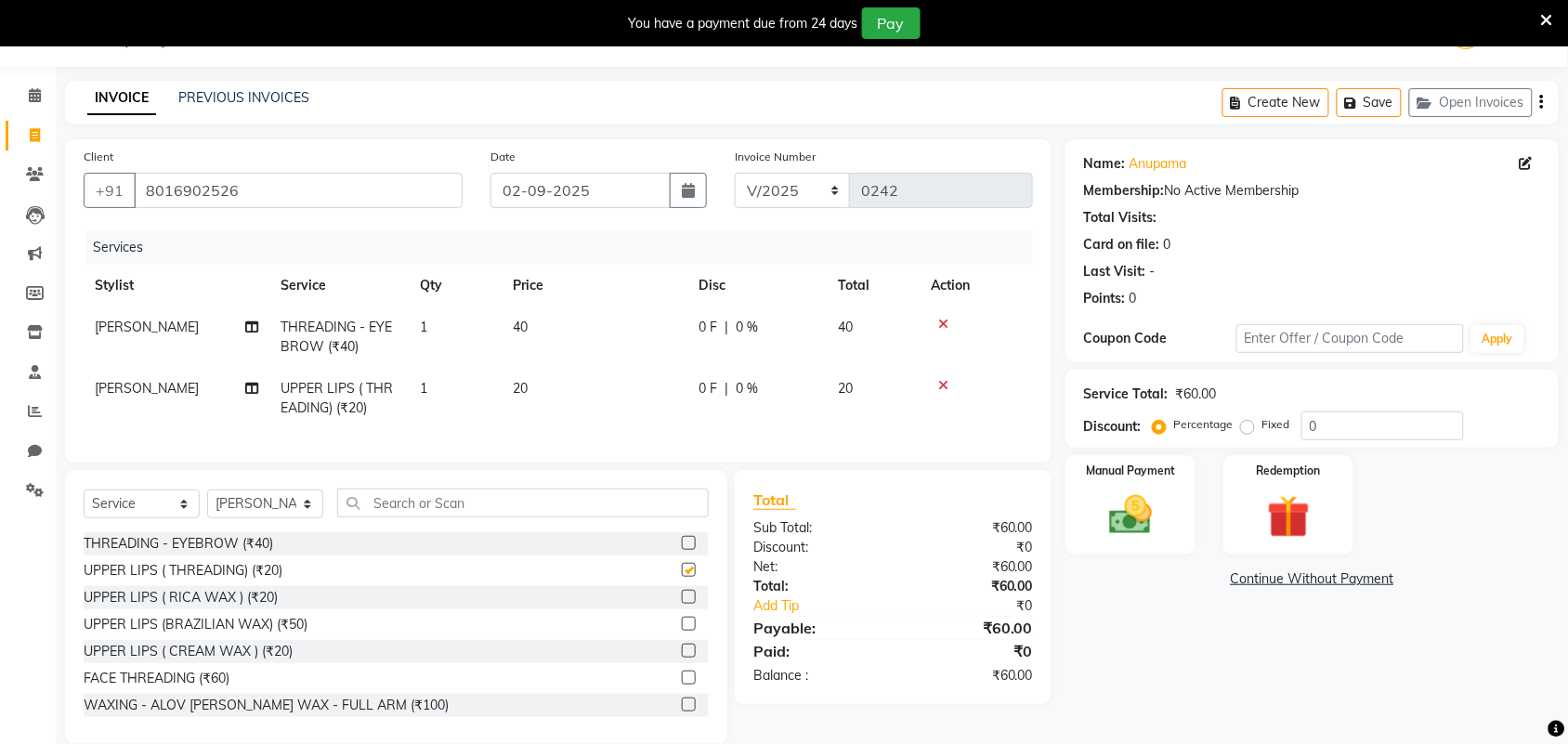
checkbox input "false"
click at [1090, 523] on div "Manual Payment" at bounding box center [1130, 505] width 136 height 104
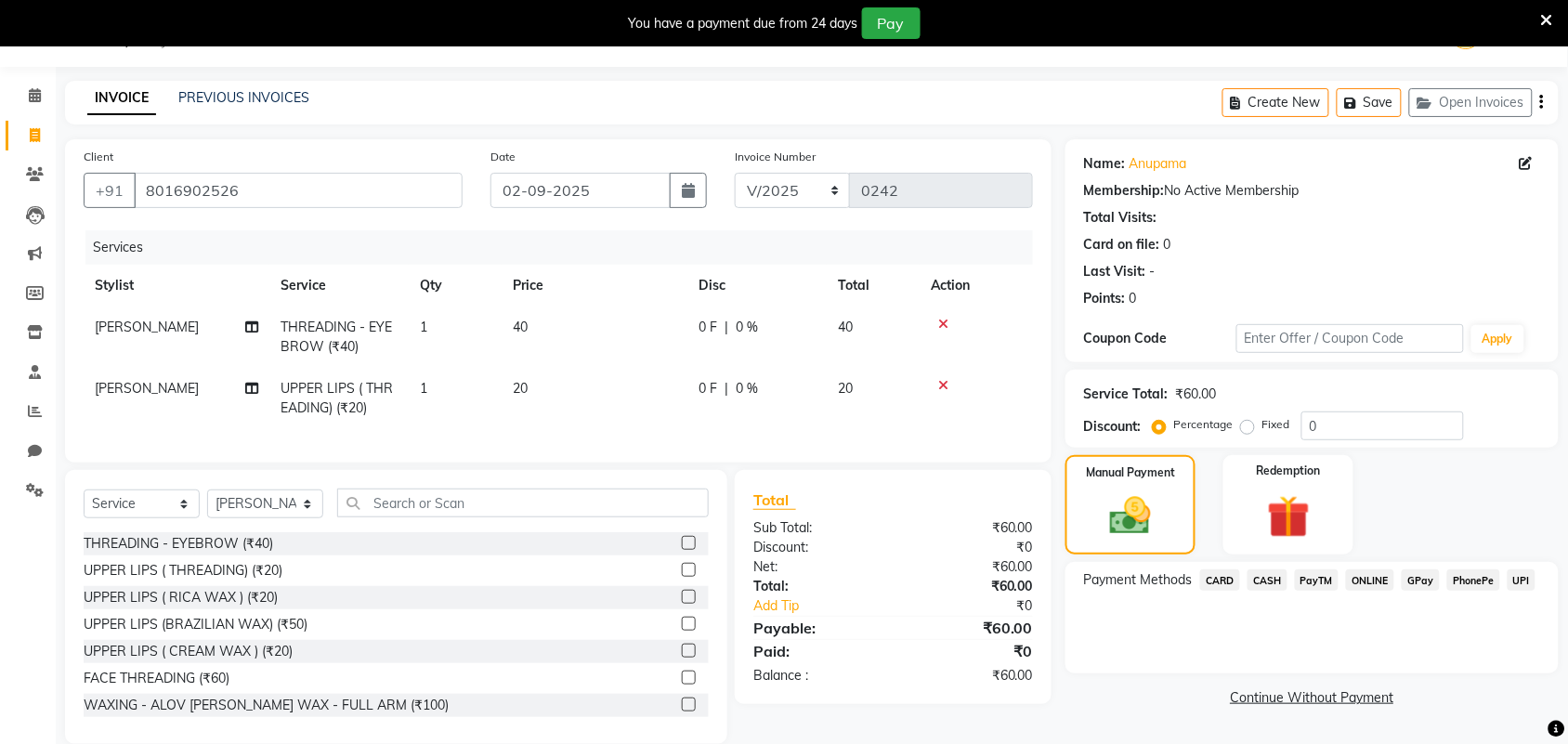
click at [1277, 597] on div "Payment Methods CARD CASH PayTM ONLINE GPay PhonePe UPI" at bounding box center [1312, 617] width 493 height 112
click at [1273, 579] on span "CASH" at bounding box center [1267, 580] width 40 height 22
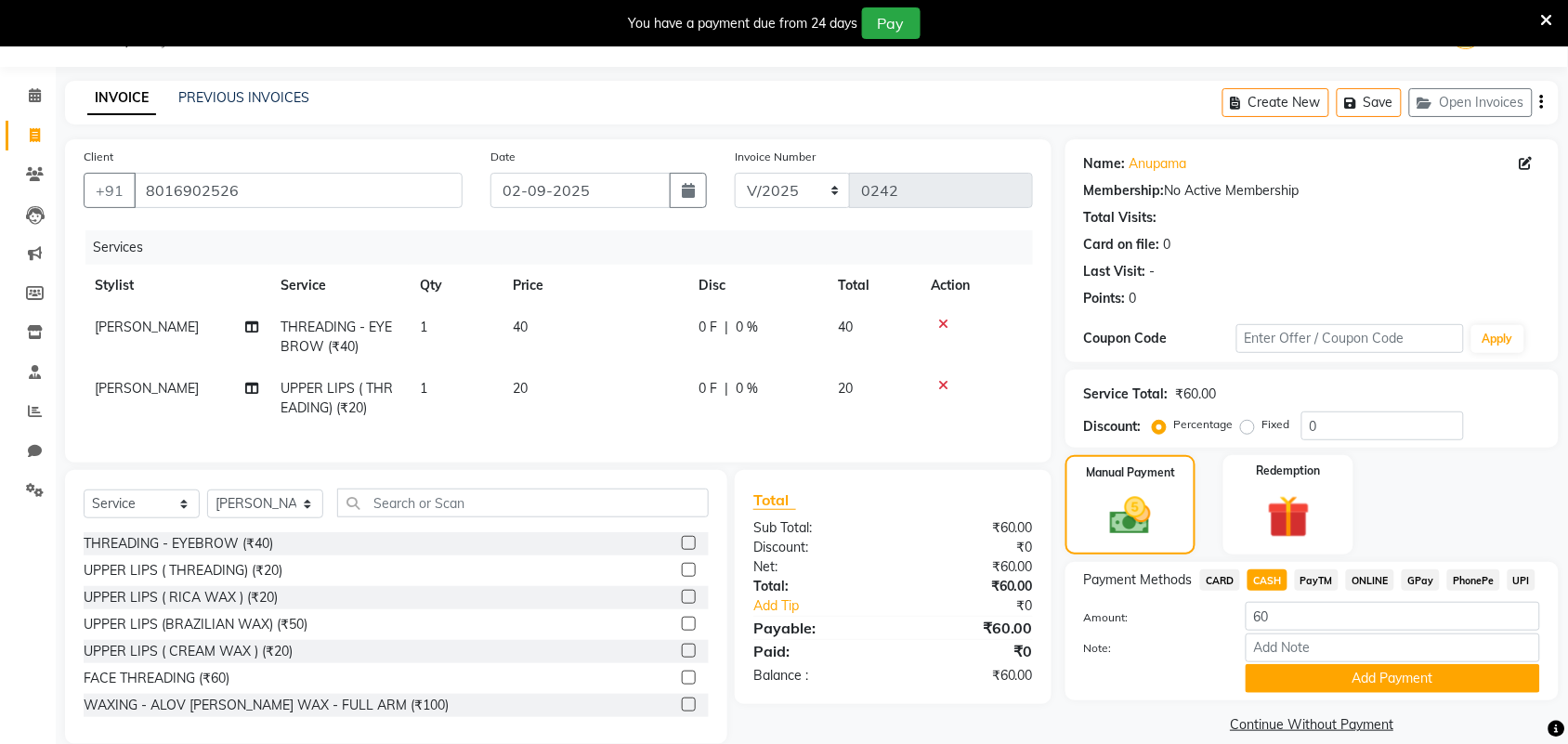
click at [1296, 699] on div "Payment Methods CARD CASH PayTM ONLINE GPay PhonePe UPI Amount: 60 Note: Add Pa…" at bounding box center [1312, 631] width 493 height 139
click at [1291, 680] on button "Add Payment" at bounding box center [1393, 678] width 294 height 29
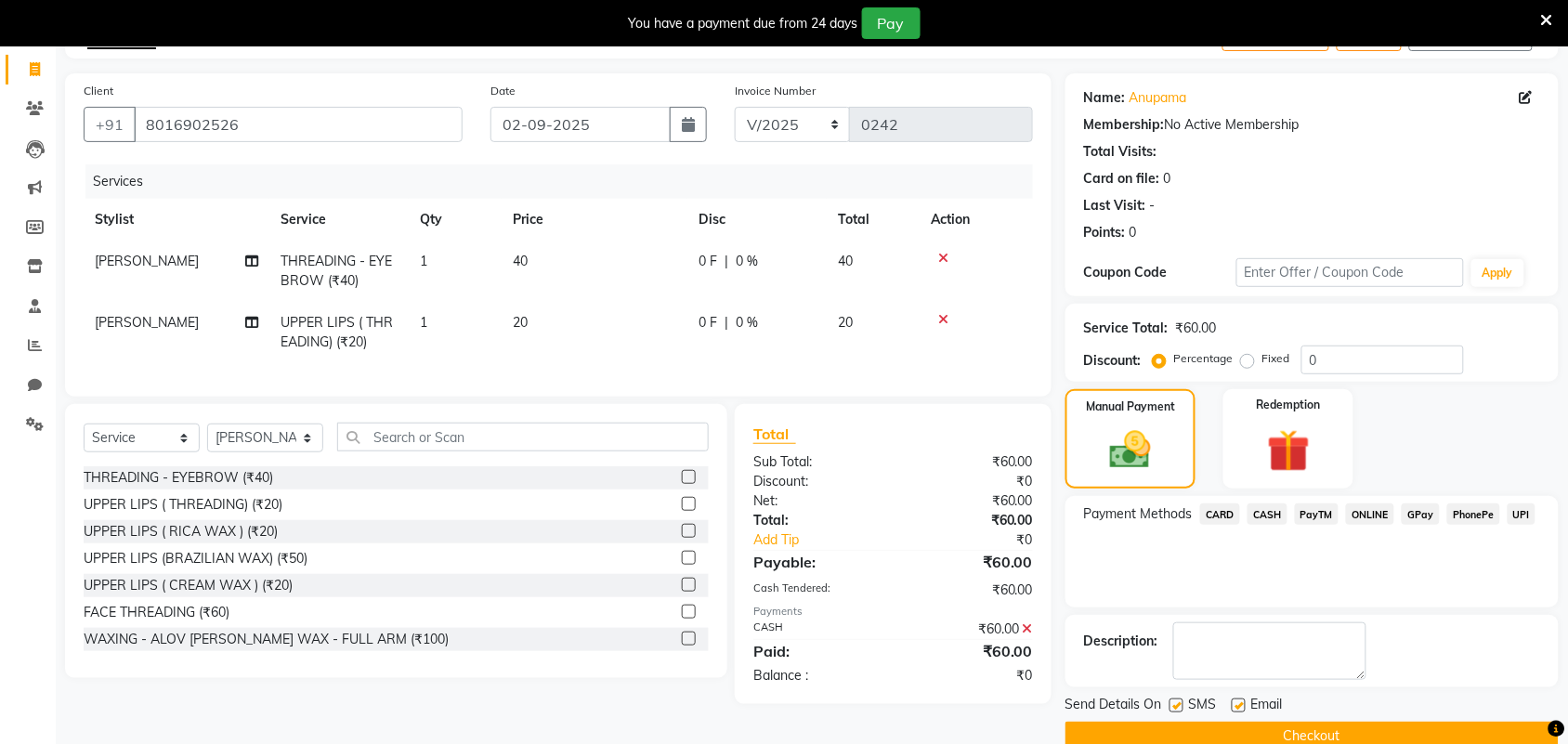
scroll to position [146, 0]
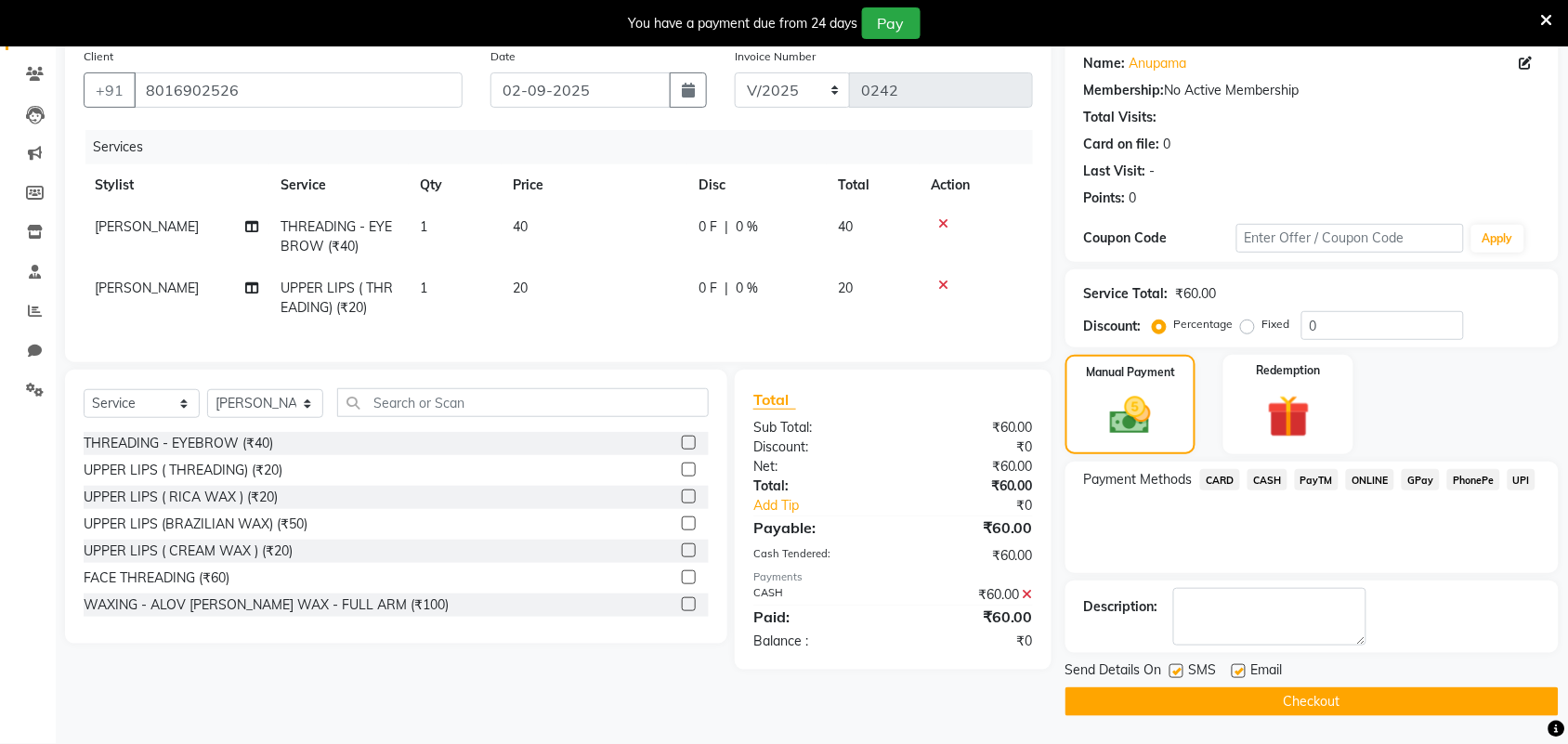
click at [1237, 667] on label at bounding box center [1238, 671] width 14 height 14
click at [1237, 667] on input "checkbox" at bounding box center [1237, 672] width 12 height 12
checkbox input "false"
click at [1241, 700] on button "Checkout" at bounding box center [1312, 702] width 493 height 29
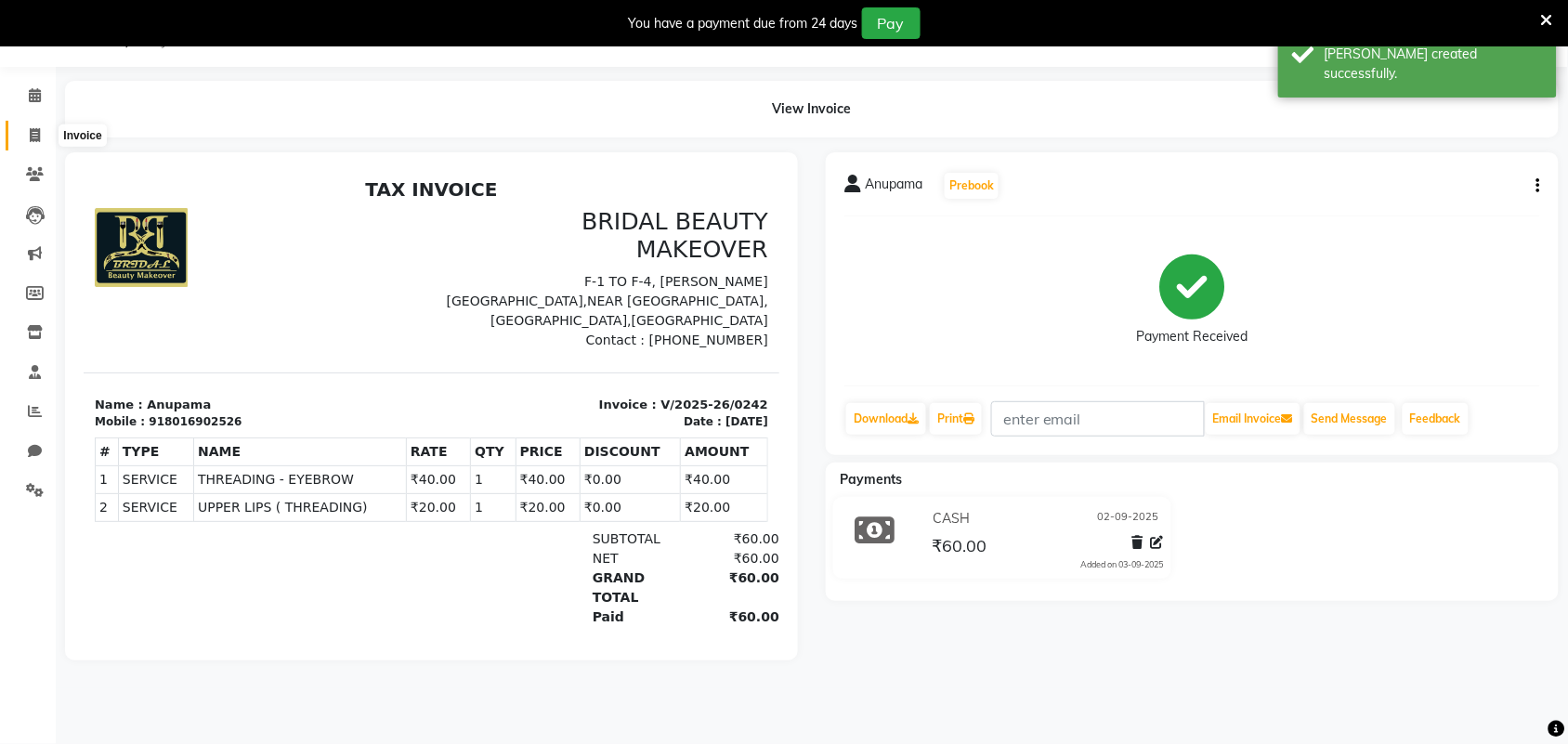
click at [25, 143] on span at bounding box center [35, 136] width 33 height 22
select select "service"
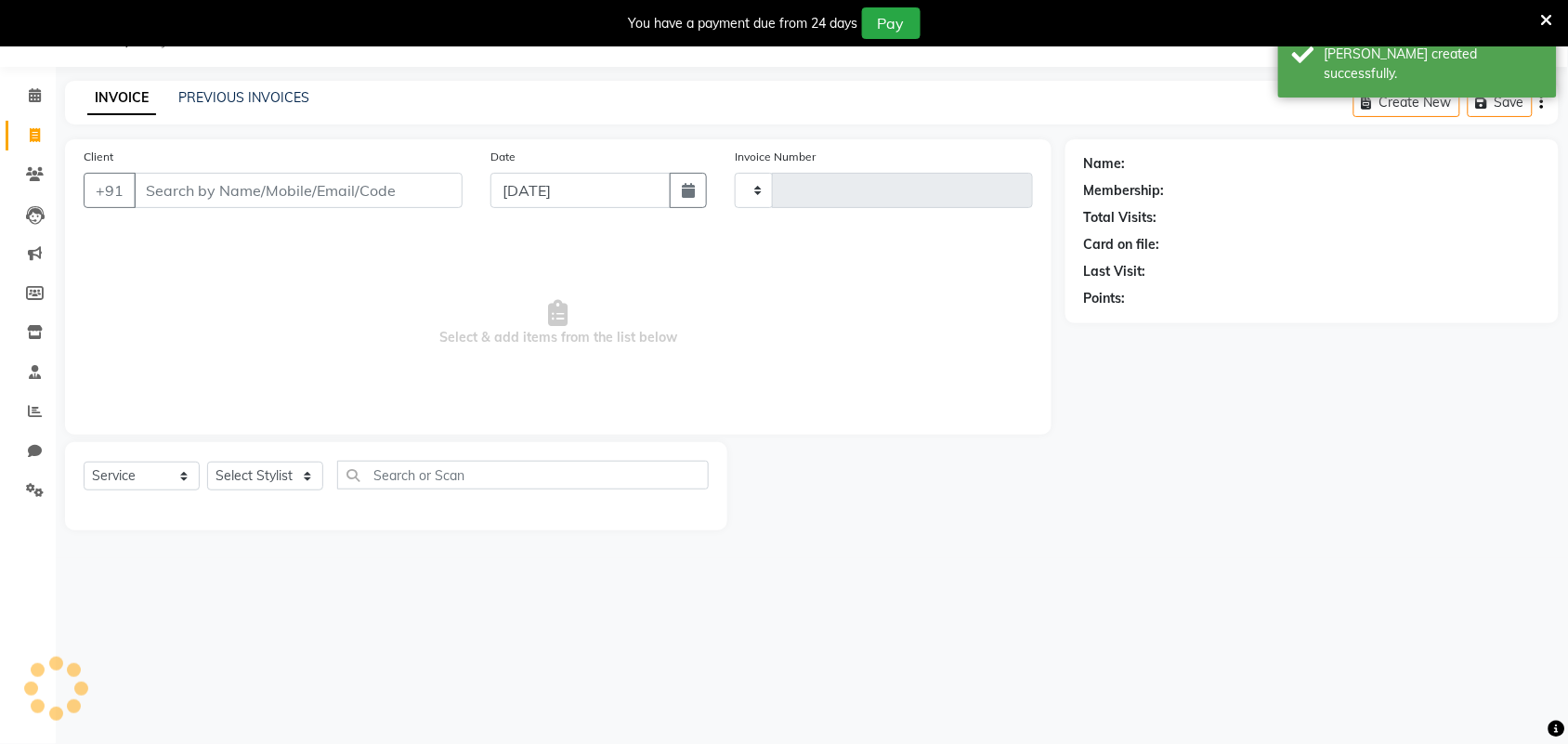
type input "0243"
select select "8610"
